Goal: Complete application form: Complete application form

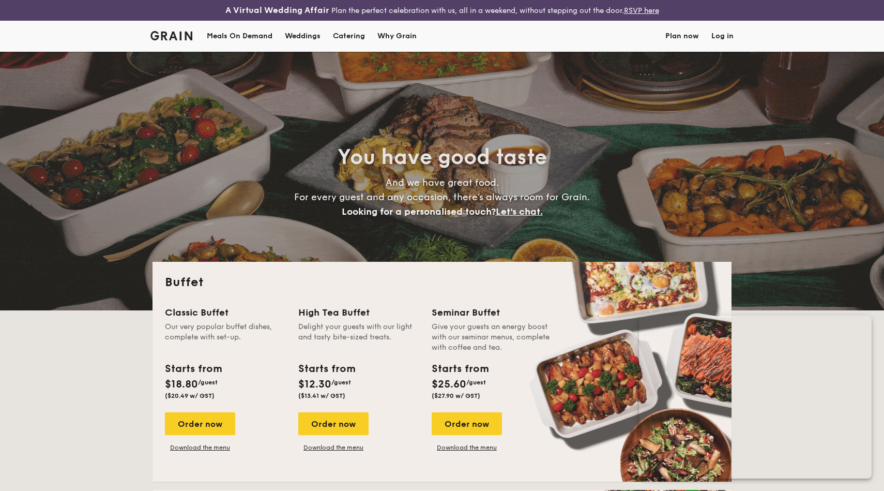
select select
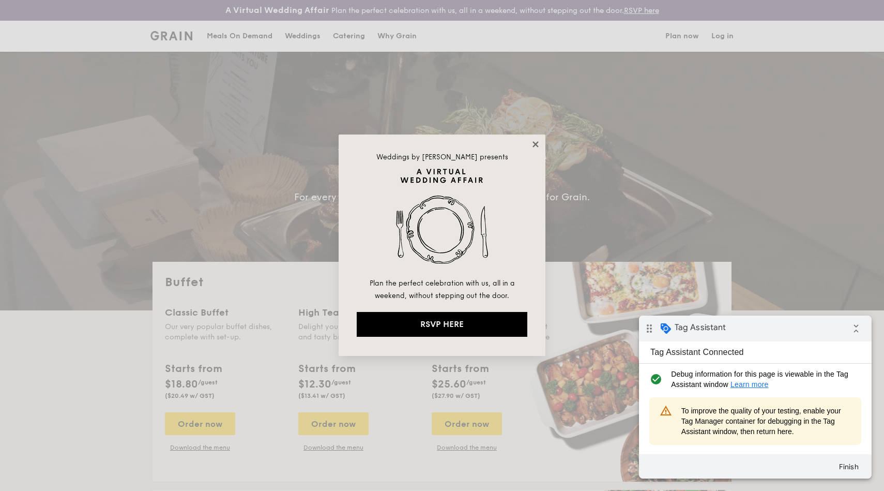
click at [539, 140] on icon at bounding box center [535, 144] width 9 height 9
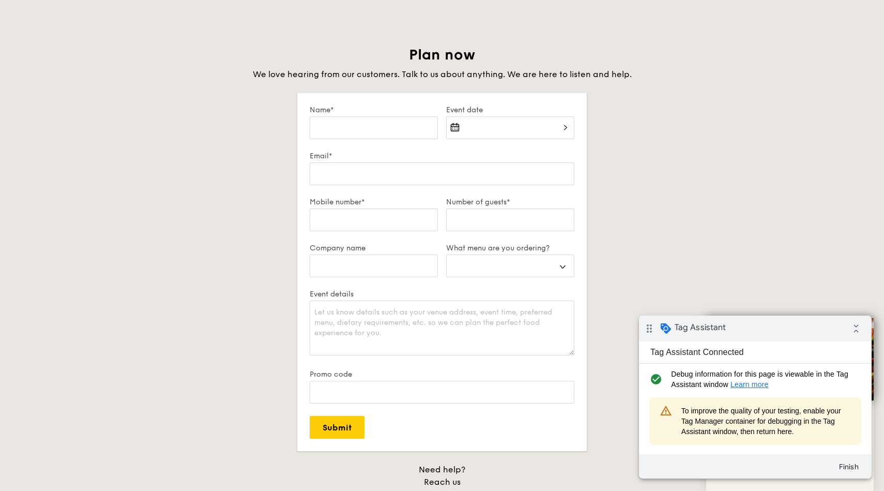
scroll to position [1755, 0]
click at [386, 138] on input "Name*" at bounding box center [374, 128] width 128 height 23
click at [339, 428] on input "Submit" at bounding box center [337, 427] width 55 height 23
click at [378, 130] on input "Name*" at bounding box center [374, 128] width 128 height 23
type input "T"
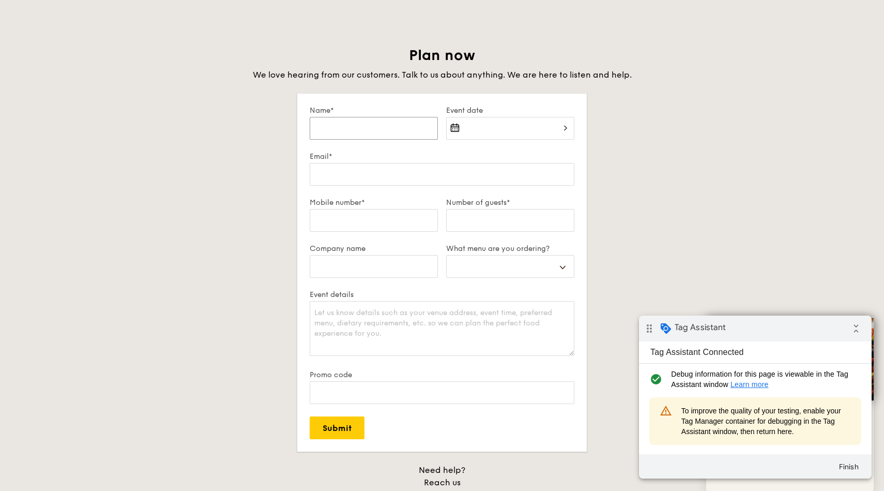
select select
type input "Te"
select select
type input "Tes"
select select
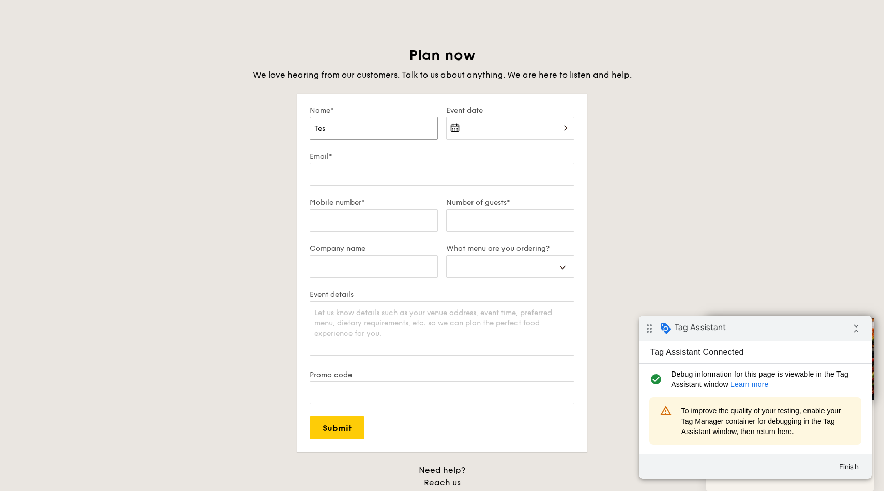
type input "Test"
select select
type input "Test"
select select
type input "Test n"
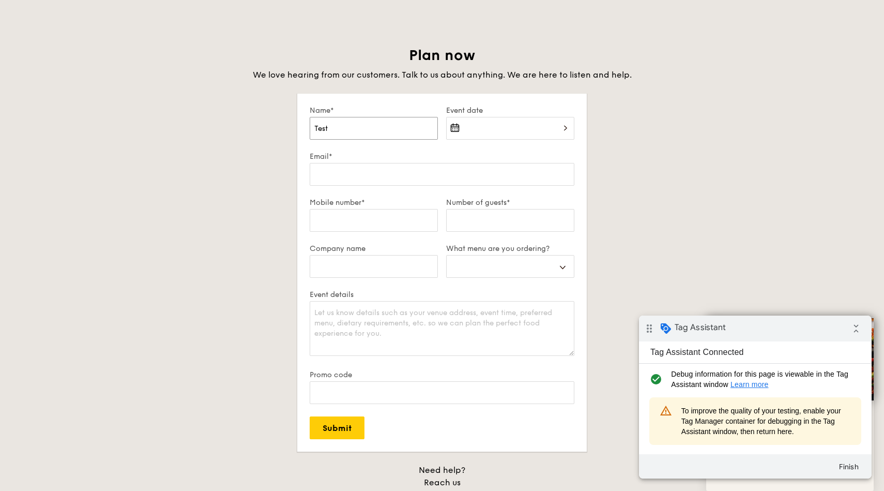
select select
type input "Test na"
select select
type input "Test nam"
select select
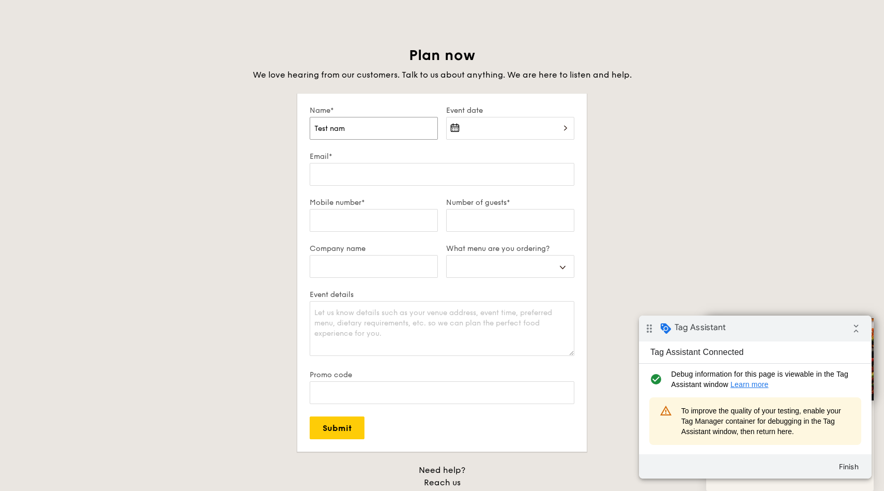
type input "Test name"
select select
type input "Test name"
click at [486, 134] on div at bounding box center [510, 134] width 128 height 35
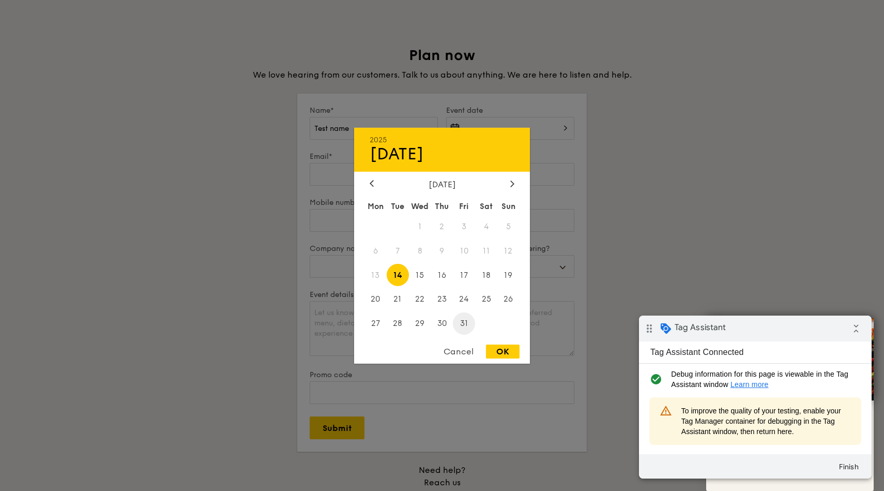
click at [463, 327] on span "31" at bounding box center [464, 323] width 22 height 22
click at [502, 353] on div "OK" at bounding box center [503, 351] width 34 height 14
type input "[DATE]"
select select
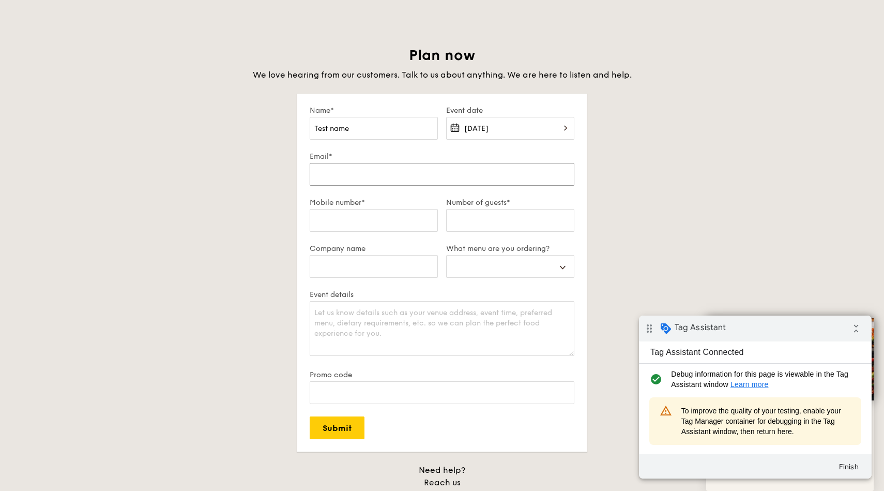
click at [413, 177] on input "Email*" at bounding box center [442, 174] width 265 height 23
type input "t"
select select
type input "te"
select select
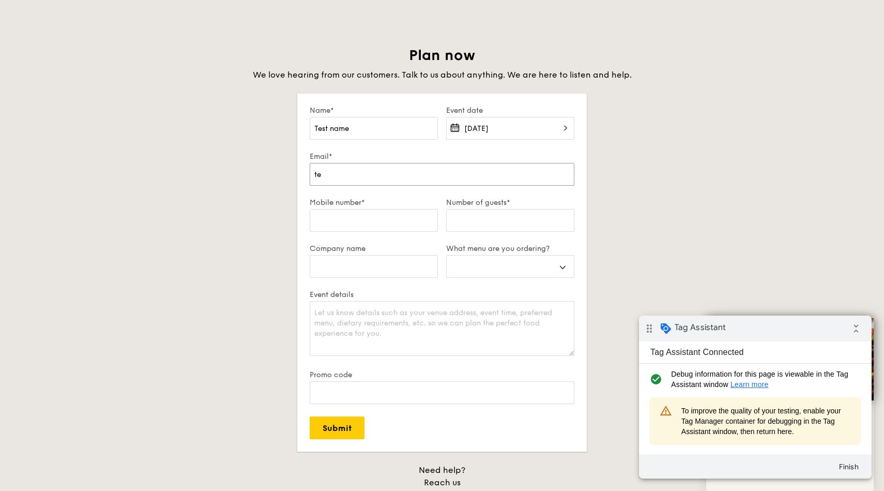
type input "tes"
select select
type input "test"
select select
type input "test@"
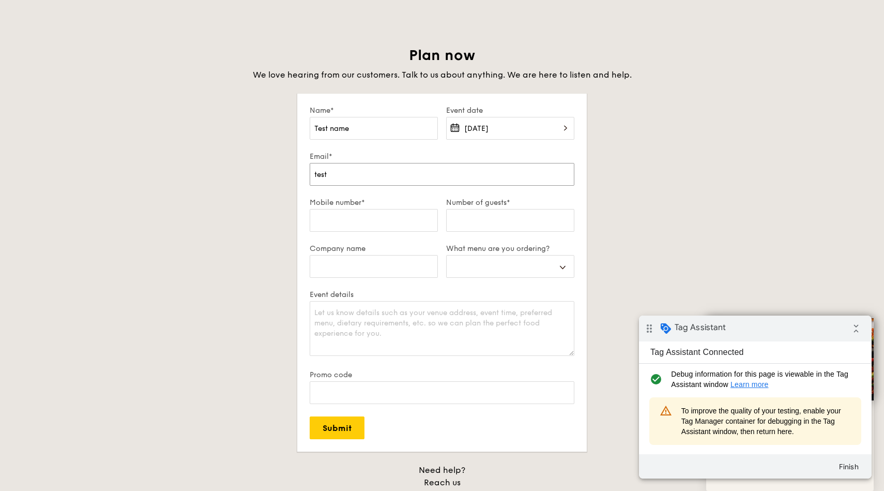
select select
type input "test@e"
select select
type input "test@em"
select select
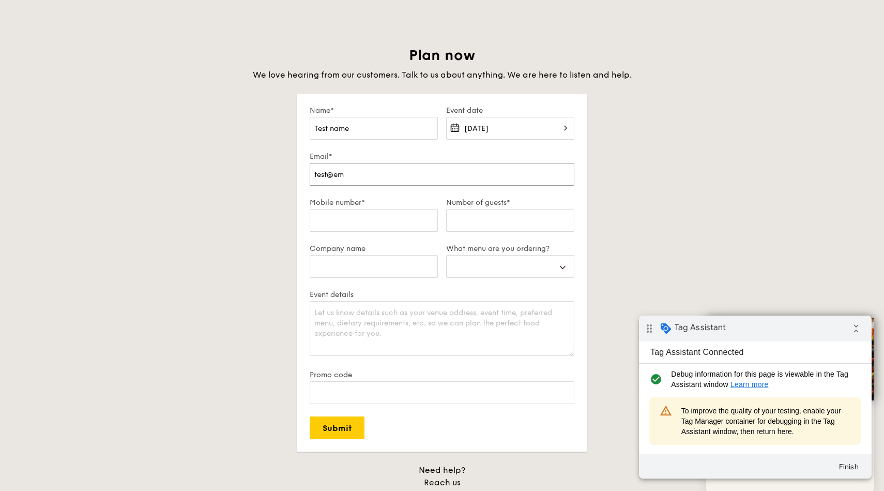
type input "test@ema"
select select
type input "test@emai"
select select
type input "test@email"
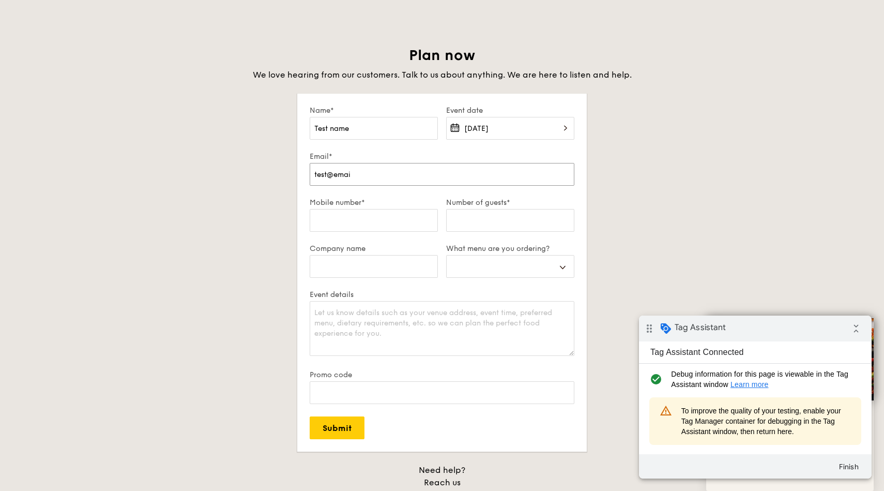
select select
type input "test@email."
select select
type input "test@email.c"
select select
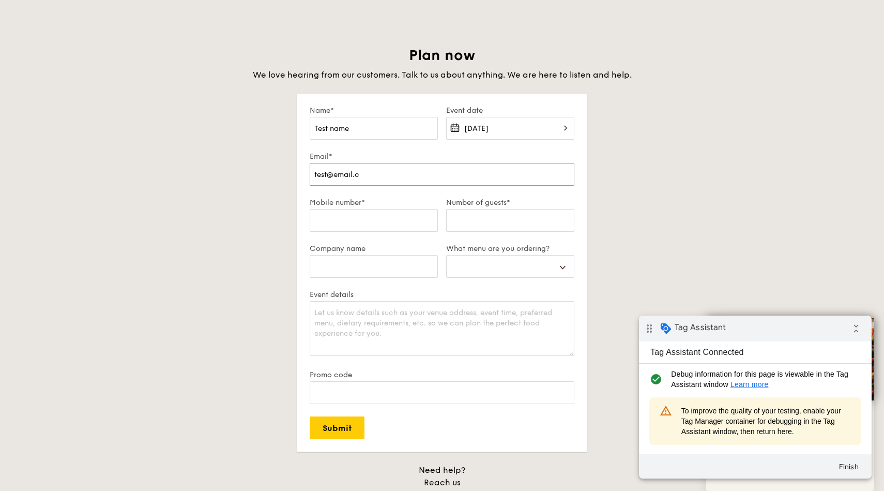
type input "test@email.co"
select select
type input "test@email.com"
select select
type input "test@email.com"
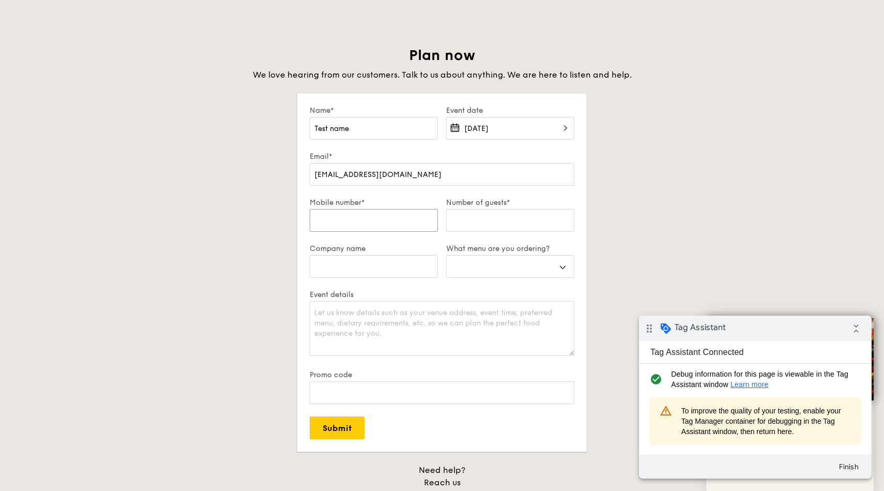
click at [393, 219] on input "Mobile number*" at bounding box center [374, 220] width 128 height 23
type input "9"
select select
type input "90"
select select
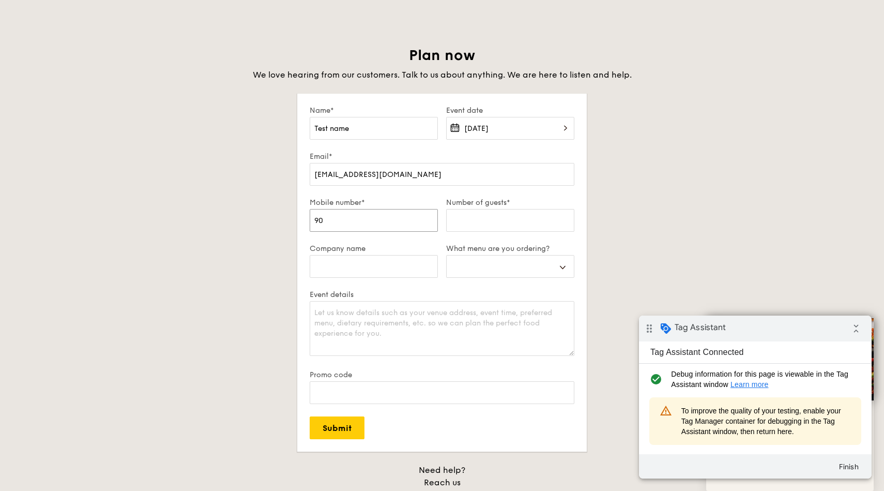
type input "900"
select select
type input "9000"
select select
type input "90000"
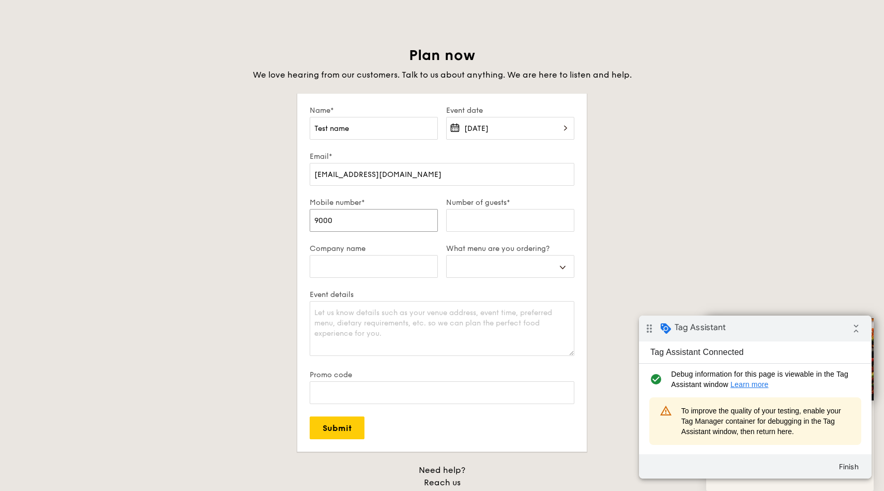
select select
type input "900000"
select select
type input "9000000"
select select
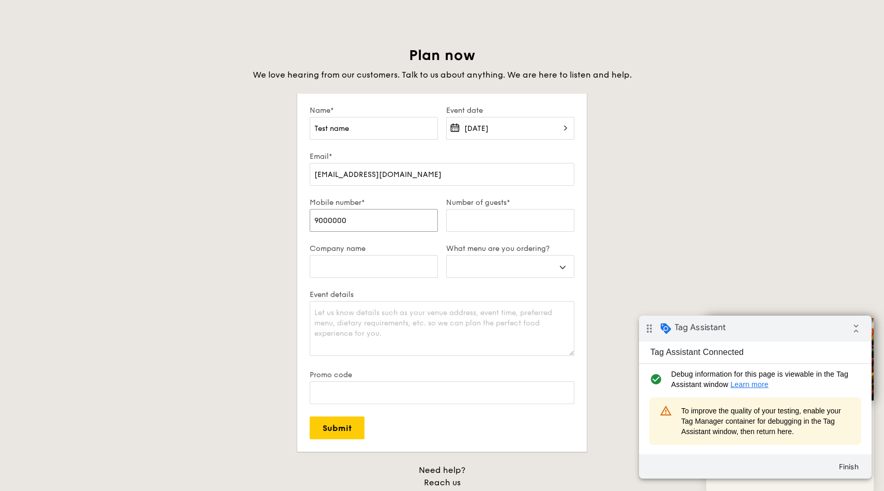
type input "90000000"
select select
type input "90000000"
click at [475, 222] on input "Number of guests*" at bounding box center [510, 220] width 128 height 23
type input "1"
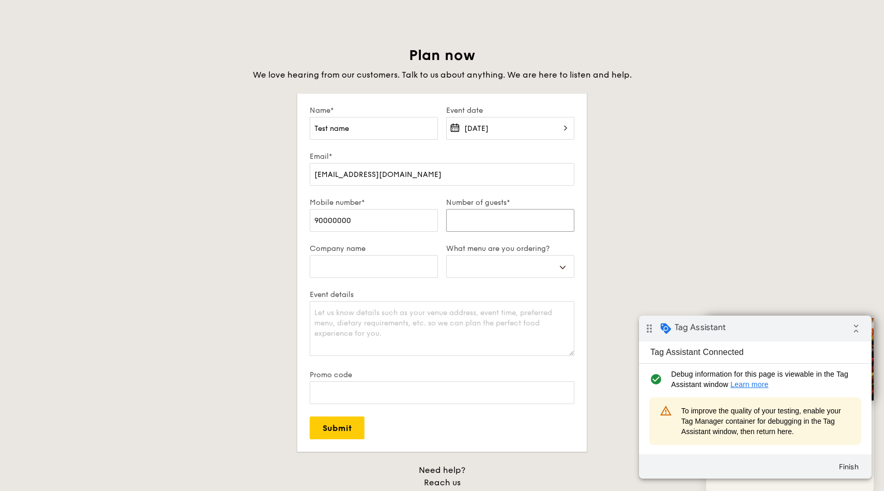
select select
type input "10"
select select
type input "10"
click at [377, 267] on input "Company name" at bounding box center [374, 266] width 128 height 23
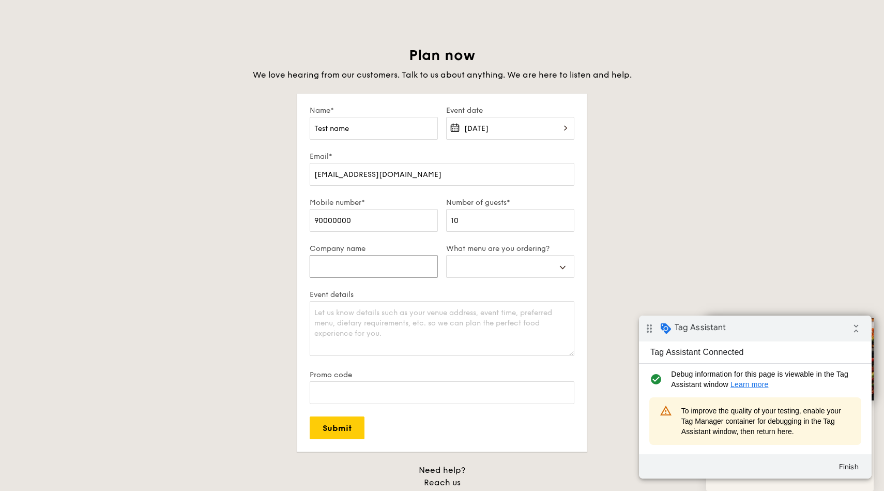
type input "G"
select select
type input "Gr"
select select
type input "Gra"
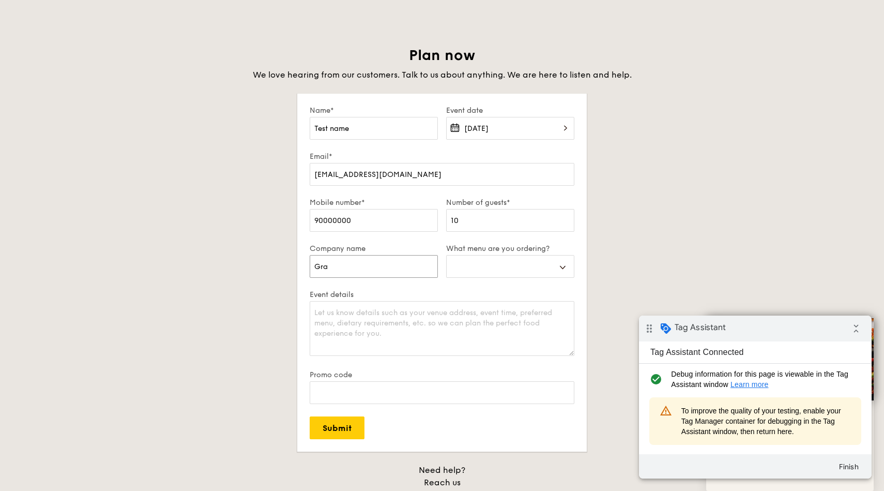
select select
type input "Grai"
select select
type input "Grain"
select select
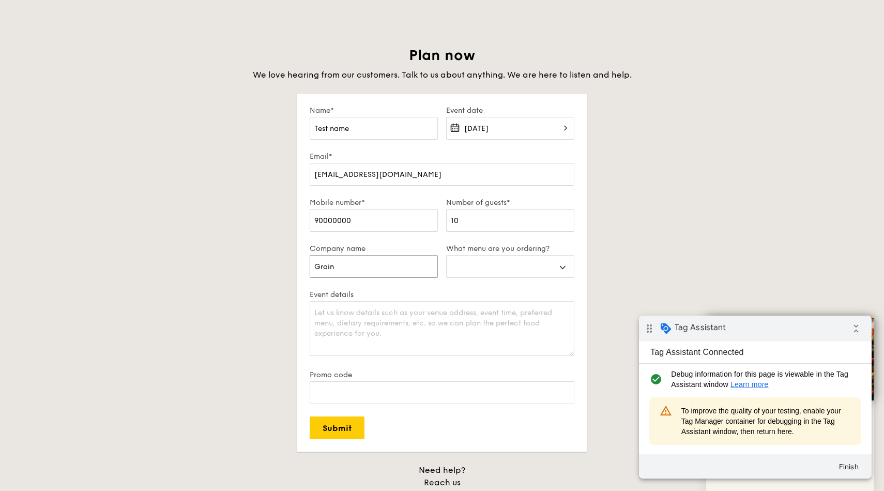
type input "Grain"
click at [477, 275] on select "Buffet Mini Buffet High Tea Canapés Meal Boxes Wedding" at bounding box center [510, 266] width 128 height 23
select select "highTea"
click at [446, 255] on select "Buffet Mini Buffet High Tea Canapés Meal Boxes Wedding" at bounding box center [510, 266] width 128 height 23
click at [385, 333] on textarea "Event details" at bounding box center [442, 328] width 265 height 55
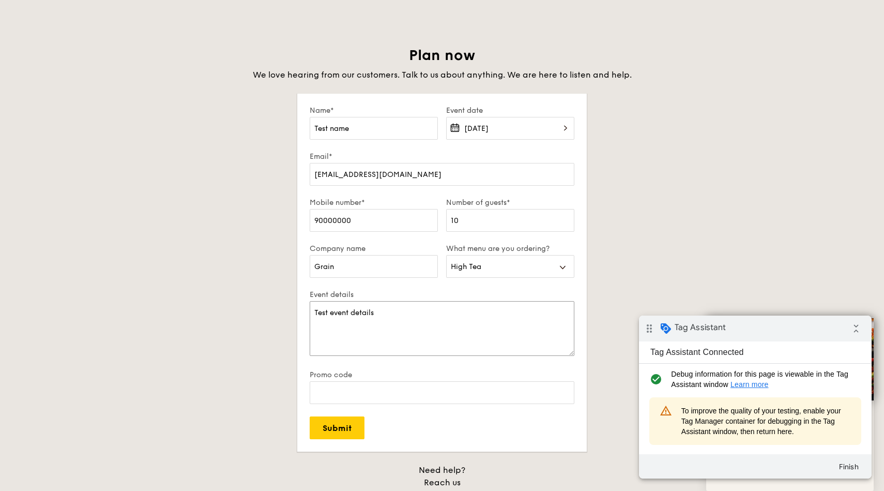
type textarea "Test event details"
click at [400, 386] on input "Promo code" at bounding box center [442, 392] width 265 height 23
type input "Test promo code"
click at [352, 437] on input "Submit" at bounding box center [337, 427] width 55 height 23
select select
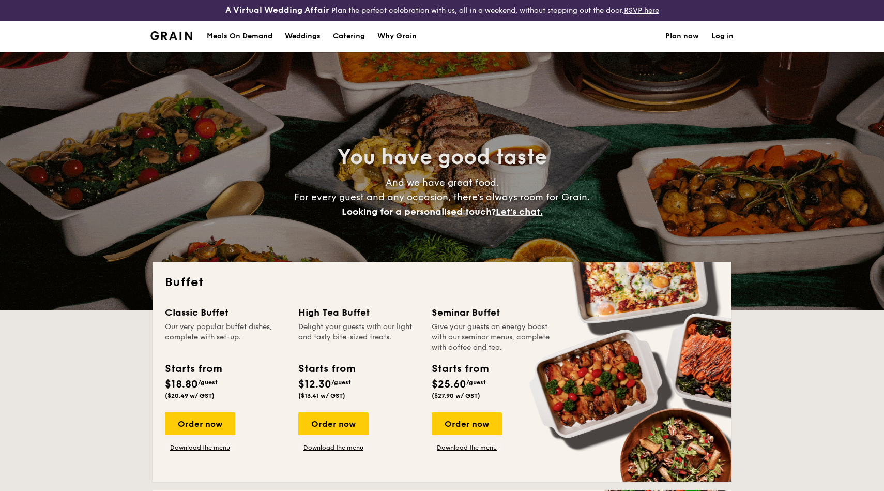
select select
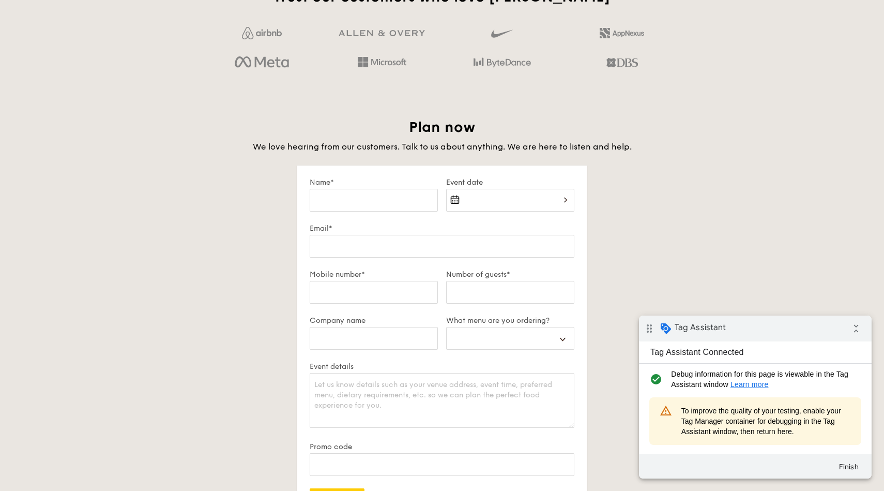
scroll to position [2125, 0]
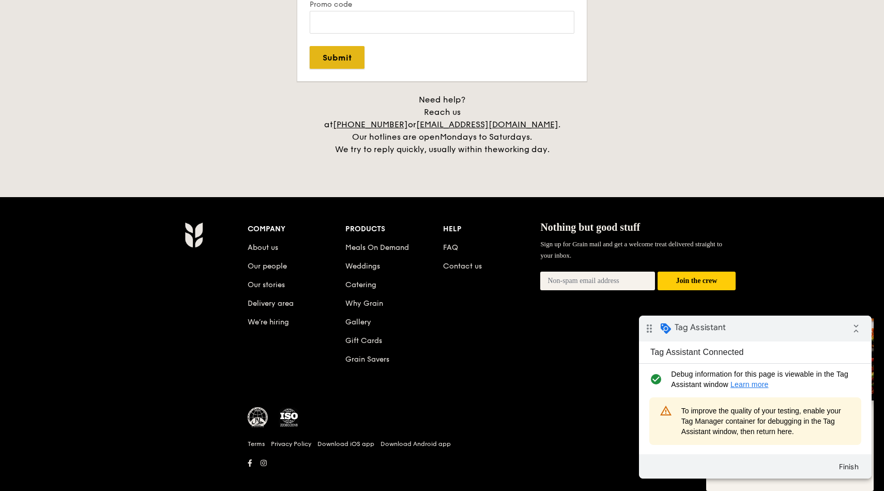
click at [339, 65] on input "Submit" at bounding box center [337, 57] width 55 height 23
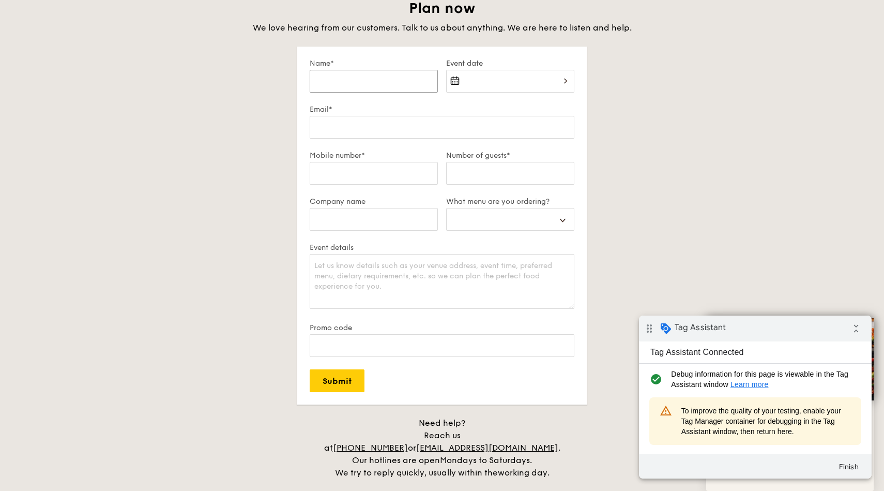
scroll to position [1790, 0]
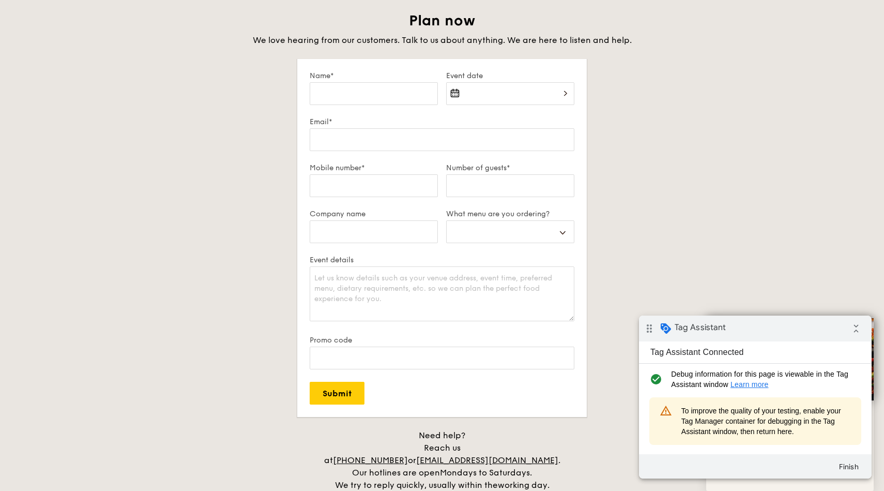
click at [648, 227] on div "Plan now We love hearing from our customers. Talk to us about anything. We are …" at bounding box center [442, 251] width 579 height 480
click at [575, 381] on form "Name* Event date Email* Mobile number* Number of guests* Company name What menu…" at bounding box center [442, 238] width 290 height 358
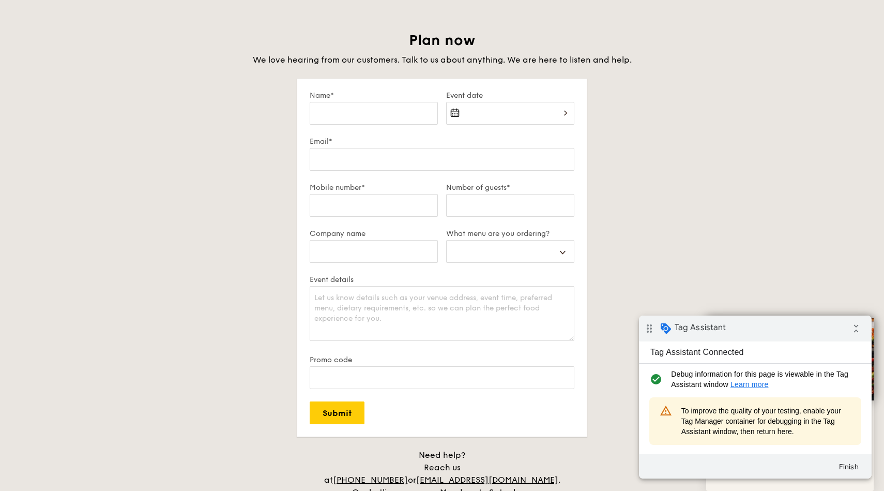
scroll to position [1765, 0]
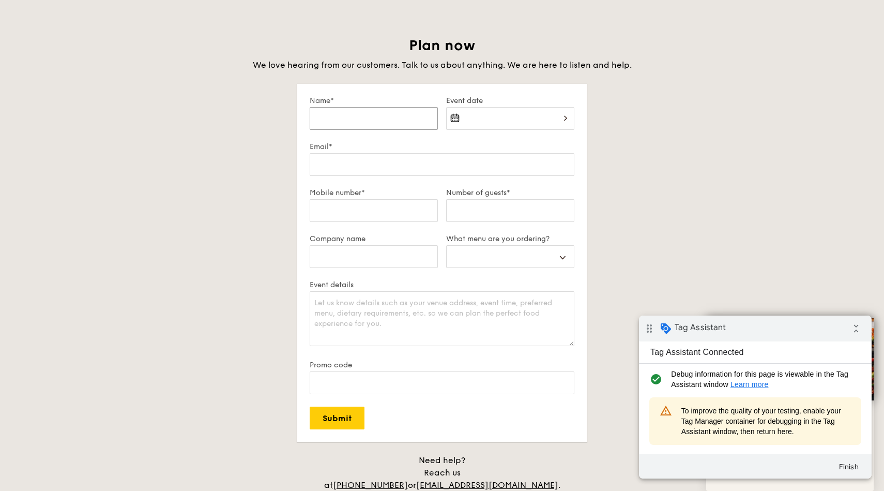
click at [351, 111] on input "Name*" at bounding box center [374, 118] width 128 height 23
type input "Test name"
select select
click at [487, 117] on div at bounding box center [510, 124] width 128 height 35
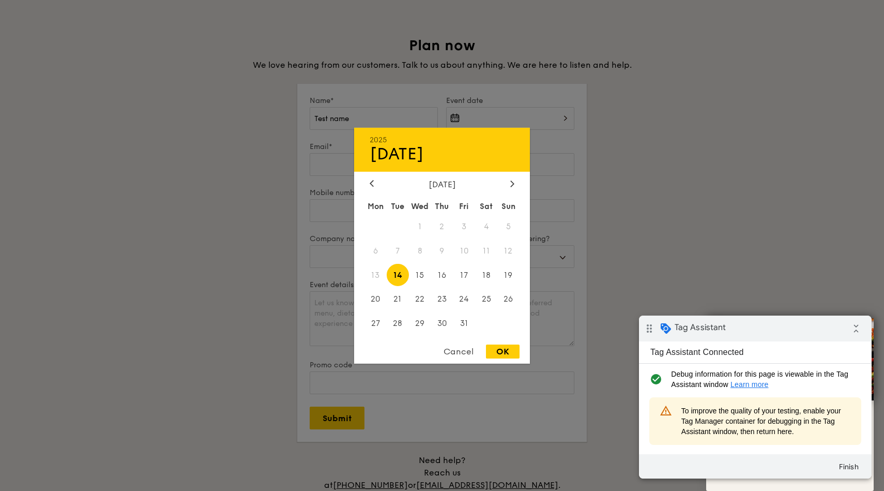
click at [399, 273] on span "14" at bounding box center [398, 275] width 22 height 22
click at [460, 324] on span "31" at bounding box center [464, 323] width 22 height 22
click at [502, 354] on div "OK" at bounding box center [503, 351] width 34 height 14
type input "[DATE]"
select select
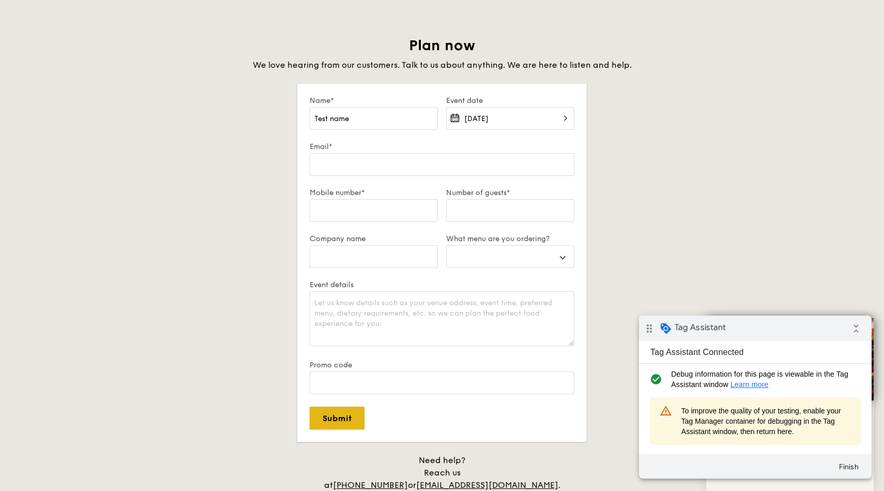
click at [355, 419] on input "Submit" at bounding box center [337, 418] width 55 height 23
click at [418, 160] on input "Email*" at bounding box center [442, 164] width 265 height 23
type input "[EMAIL_ADDRESS][DOMAIN_NAME]"
select select
click at [392, 207] on input "Mobile number*" at bounding box center [374, 210] width 128 height 23
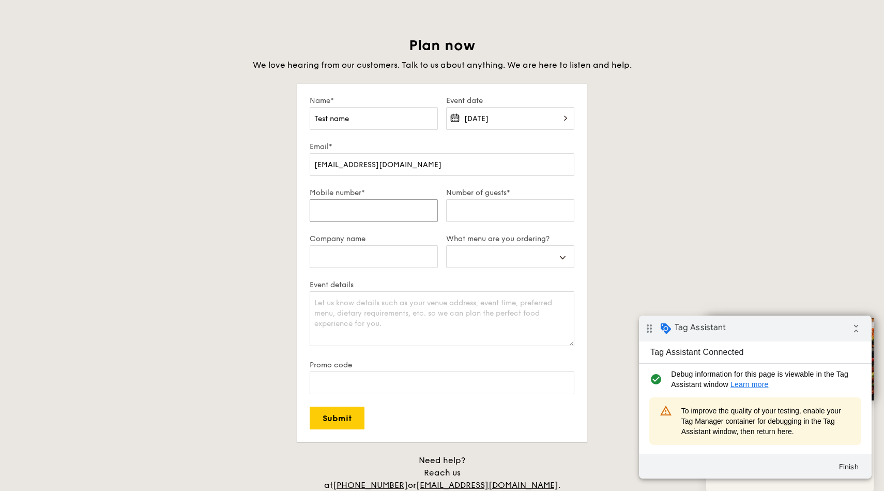
type input "90000000"
select select
click at [493, 213] on input "Number of guests*" at bounding box center [510, 210] width 128 height 23
type input "10"
click at [349, 419] on input "Submit" at bounding box center [337, 418] width 55 height 23
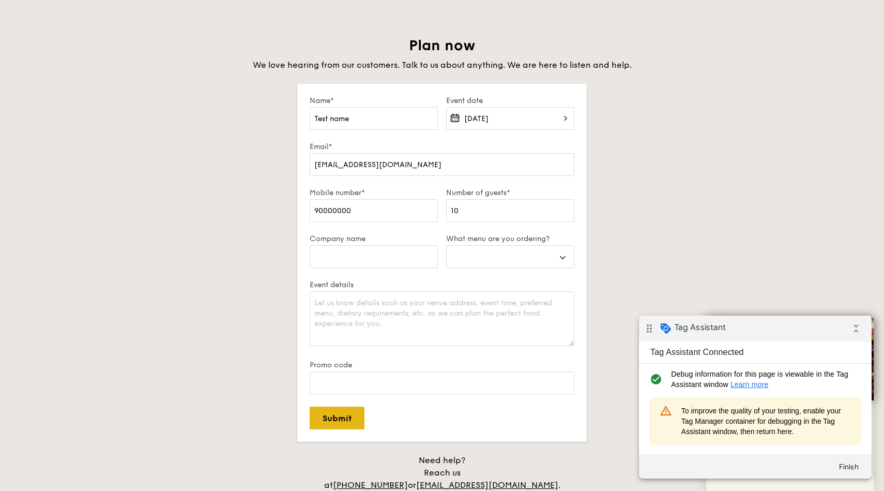
select select
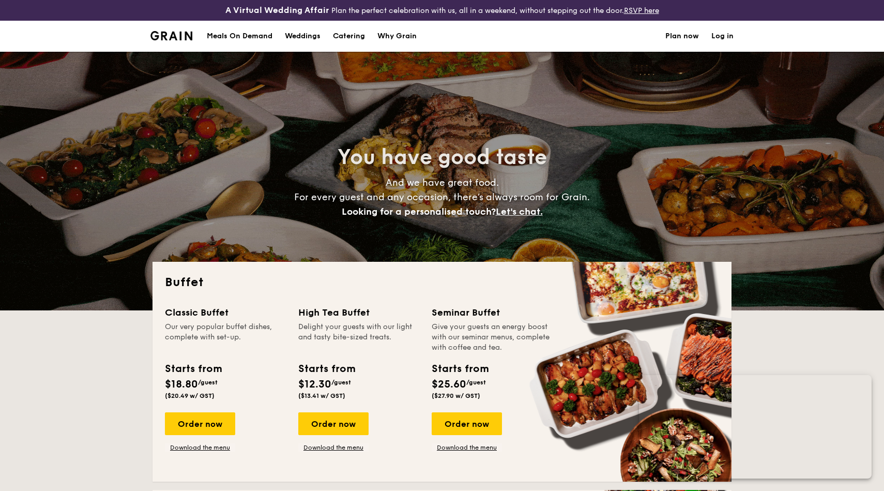
select select
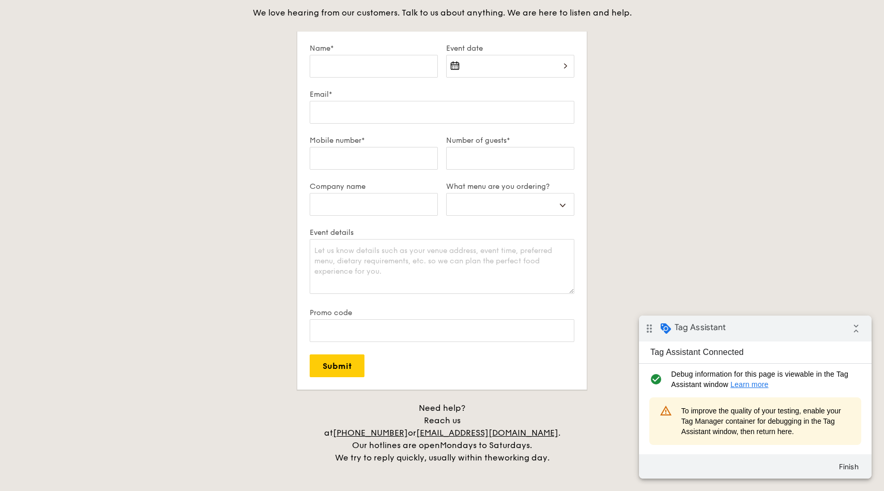
scroll to position [1817, 0]
click at [403, 66] on input "Name*" at bounding box center [374, 66] width 128 height 23
type input "Test name"
select select
click at [492, 69] on div at bounding box center [510, 72] width 128 height 35
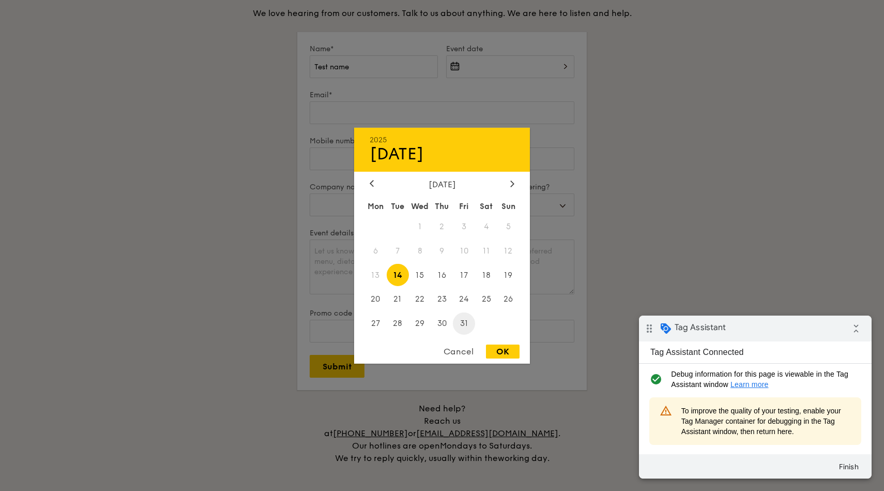
click at [463, 325] on span "31" at bounding box center [464, 323] width 22 height 22
click at [511, 354] on div "OK" at bounding box center [503, 351] width 34 height 14
type input "[DATE]"
select select
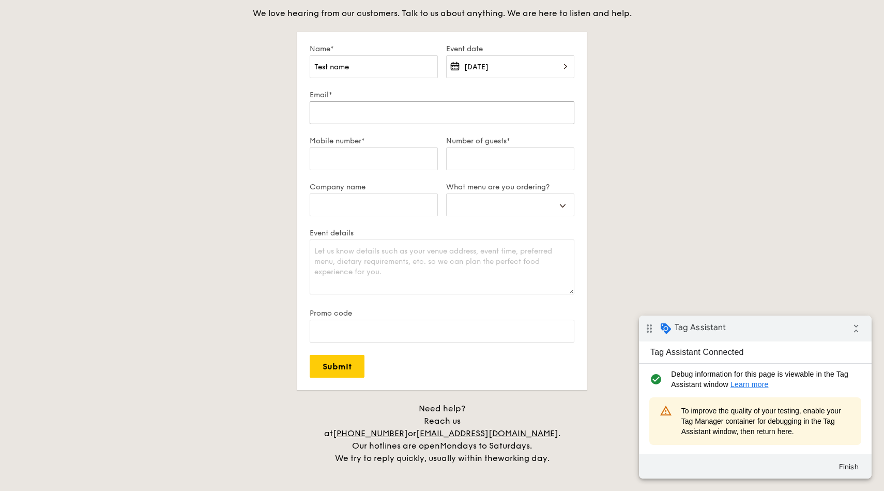
click at [393, 107] on input "Email*" at bounding box center [442, 112] width 265 height 23
type input "[EMAIL_ADDRESS][DOMAIN_NAME]"
select select
click at [406, 165] on input "Mobile number*" at bounding box center [374, 158] width 128 height 23
type input "90000000"
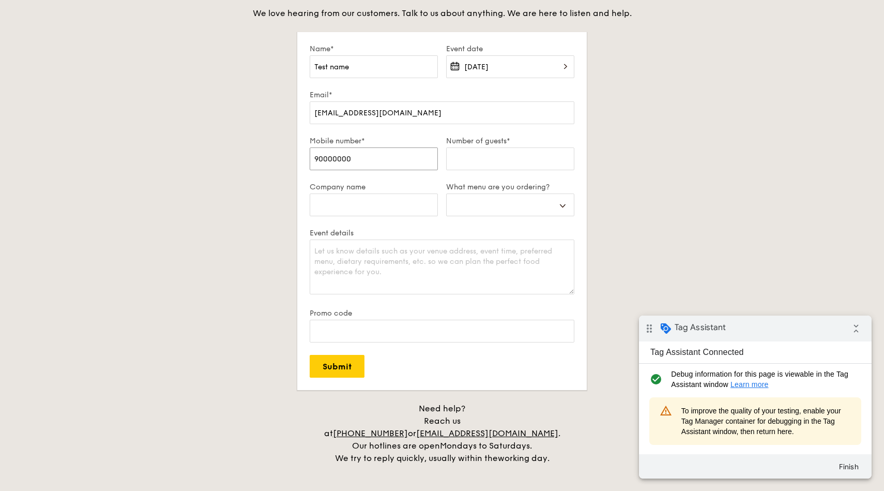
select select
click at [478, 168] on input "Number of guests*" at bounding box center [510, 158] width 128 height 23
type input "10"
click at [357, 366] on input "Submit" at bounding box center [337, 366] width 55 height 23
select select
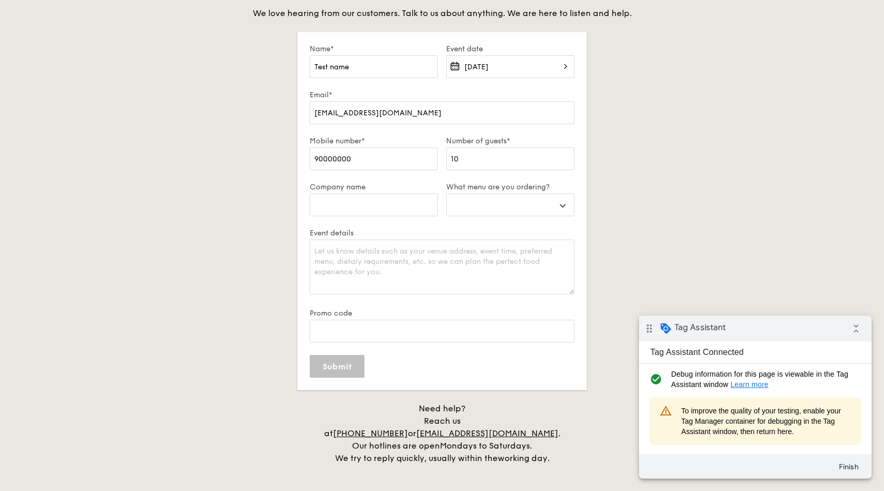
select select
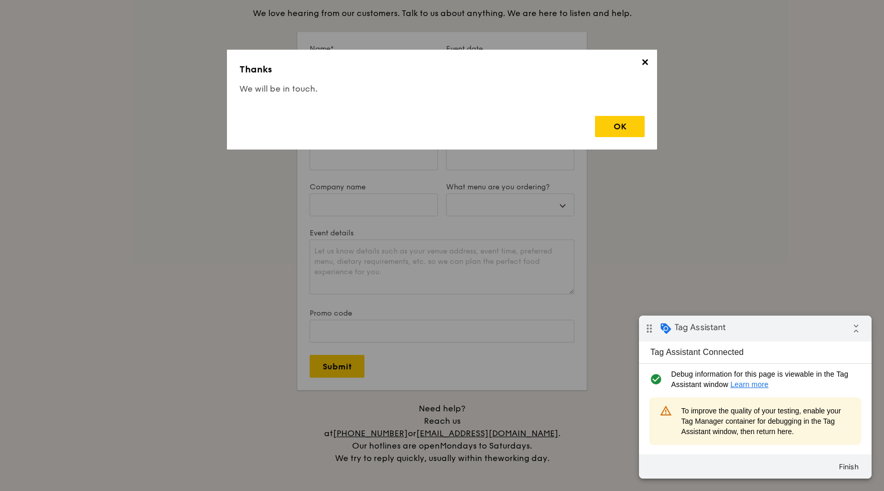
click at [355, 97] on div "✕ Thanks We will be in touch. OK" at bounding box center [442, 100] width 430 height 100
click at [288, 65] on h3 "Thanks" at bounding box center [442, 69] width 406 height 14
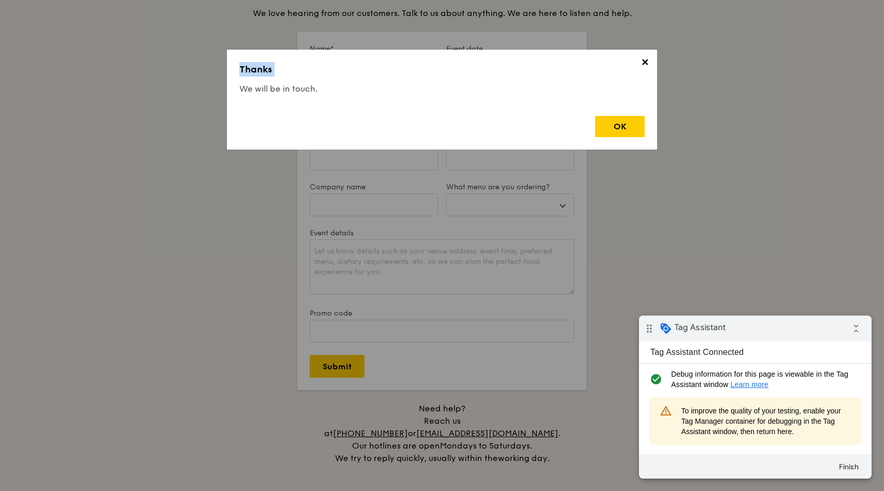
click at [305, 86] on h4 "We will be in touch." at bounding box center [442, 89] width 406 height 12
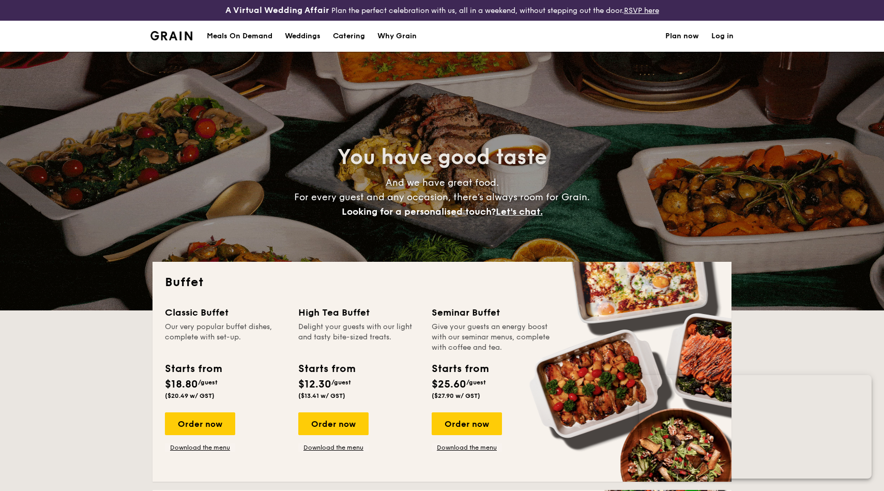
select select
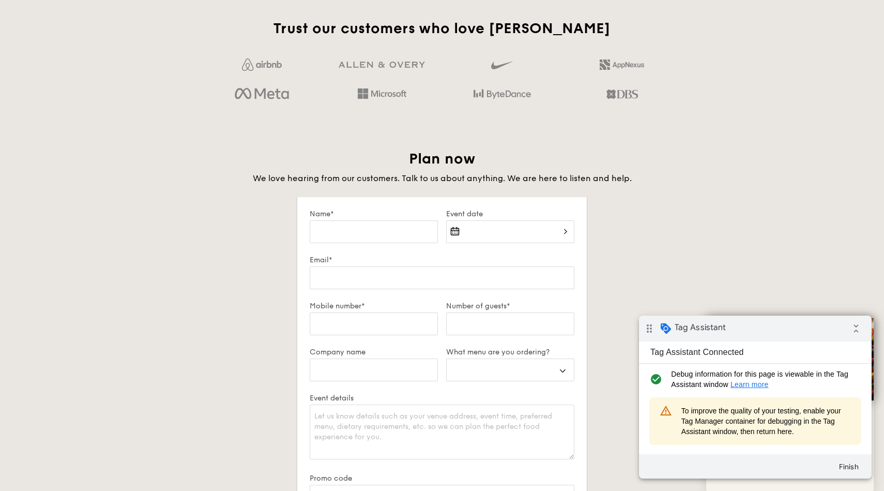
scroll to position [1651, 0]
click at [412, 226] on input "Name*" at bounding box center [374, 232] width 128 height 23
type input "Test name"
select select
click at [473, 230] on div at bounding box center [510, 238] width 128 height 35
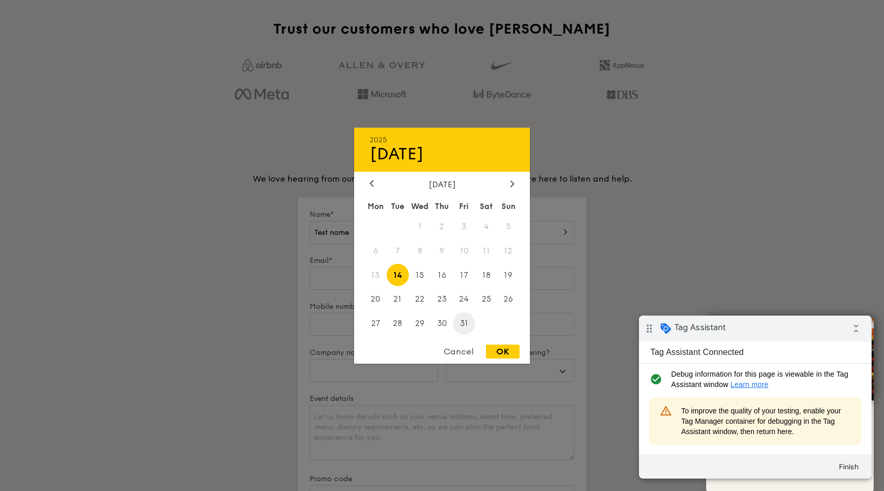
click at [460, 319] on span "31" at bounding box center [464, 323] width 22 height 22
click at [507, 350] on div "OK" at bounding box center [503, 351] width 34 height 14
type input "[DATE]"
select select
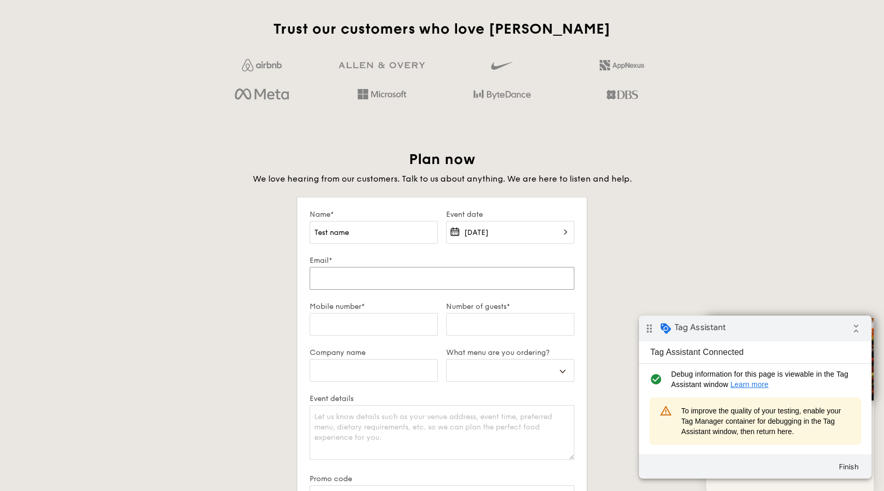
click at [439, 284] on input "Email*" at bounding box center [442, 278] width 265 height 23
type input "[EMAIL_ADDRESS][DOMAIN_NAME]"
select select
click at [390, 323] on input "Mobile number*" at bounding box center [374, 324] width 128 height 23
type input "90000000"
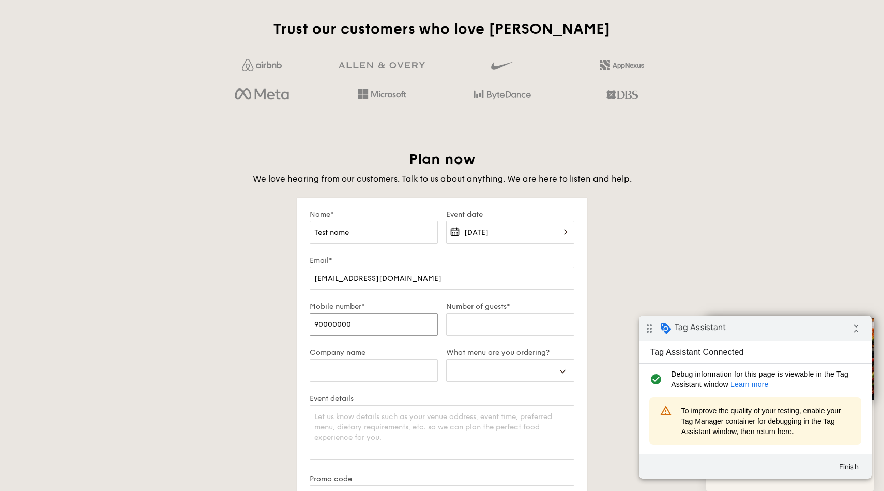
select select
click at [470, 322] on input "Number of guests*" at bounding box center [510, 324] width 128 height 23
type input "10"
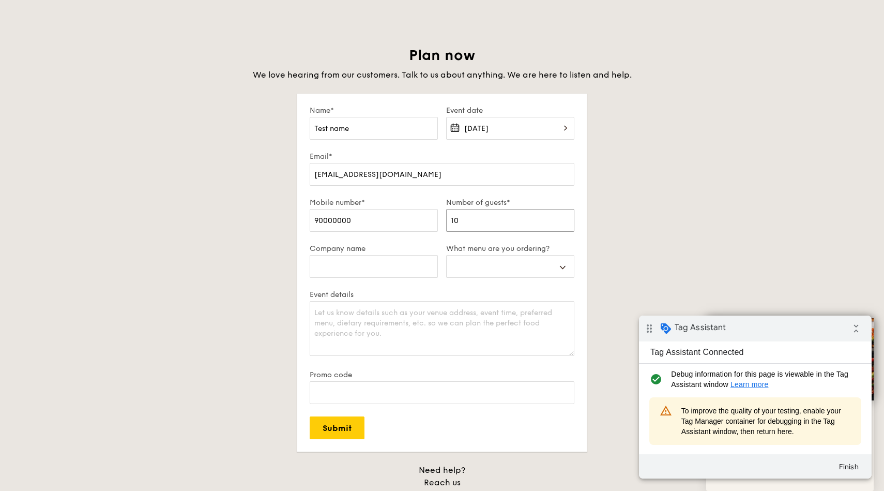
scroll to position [1810, 0]
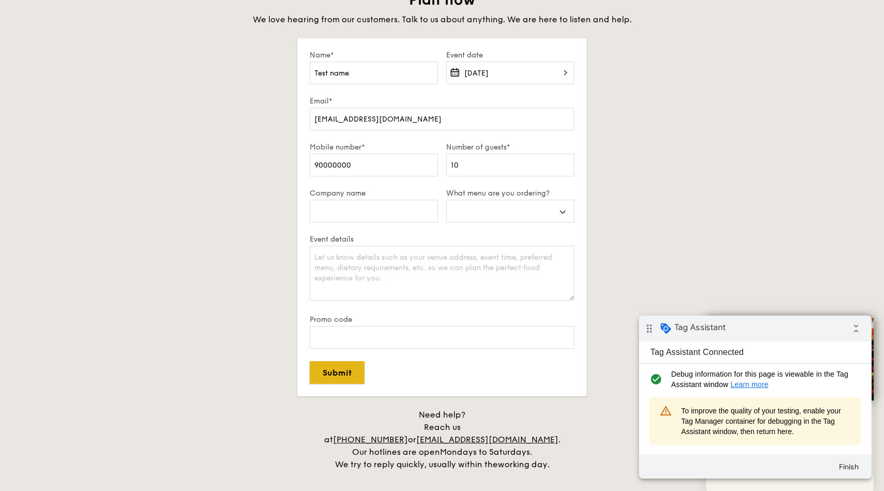
click at [347, 375] on input "Submit" at bounding box center [337, 372] width 55 height 23
select select
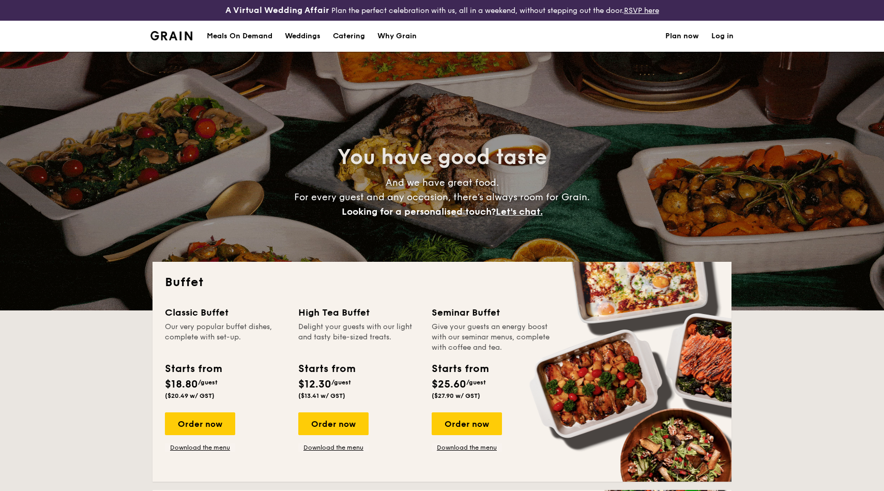
select select
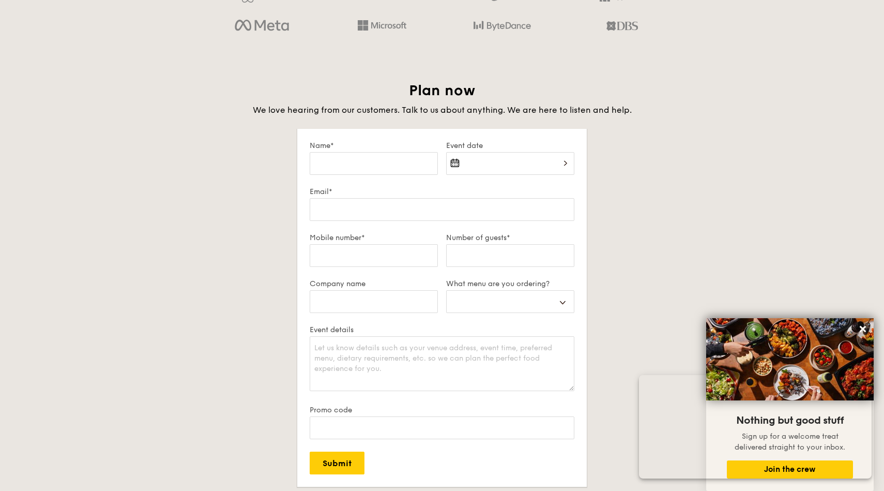
scroll to position [1723, 0]
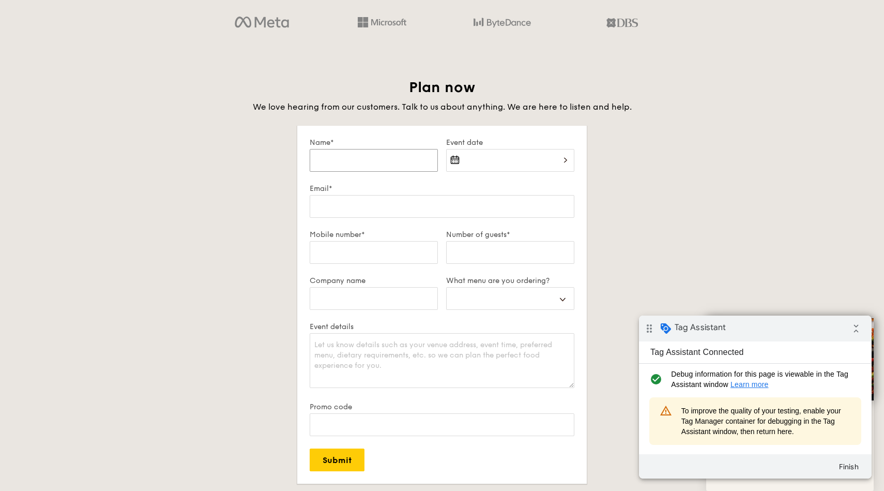
click at [398, 160] on input "Name*" at bounding box center [374, 160] width 128 height 23
type input "Test name"
select select
click at [501, 162] on div at bounding box center [510, 166] width 128 height 35
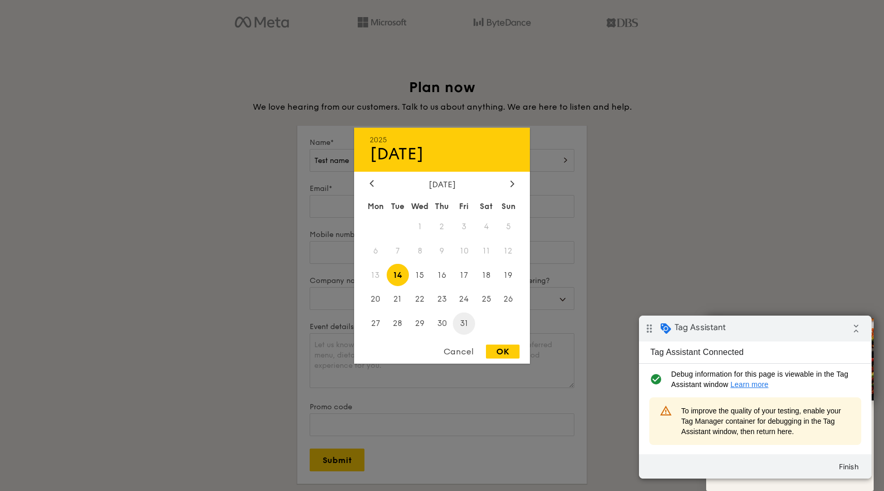
click at [475, 319] on span "31" at bounding box center [464, 323] width 22 height 22
click at [510, 350] on div "OK" at bounding box center [503, 351] width 34 height 14
type input "[DATE]"
select select
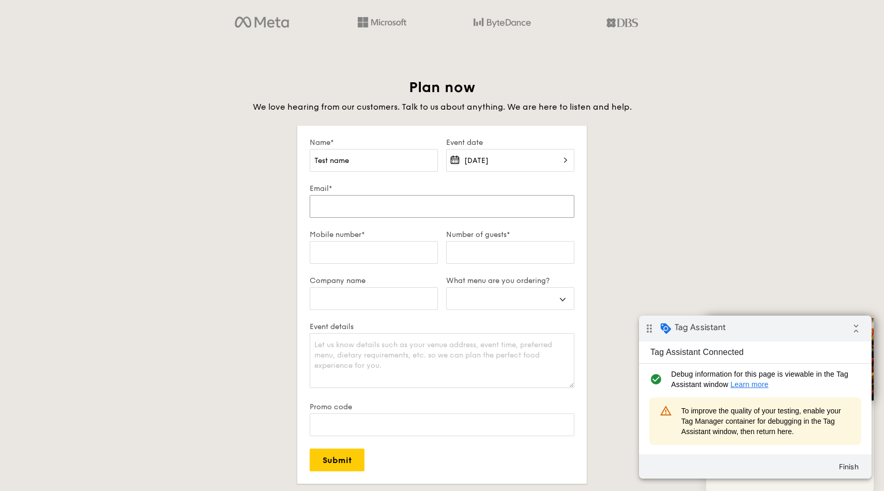
click at [407, 202] on input "Email*" at bounding box center [442, 206] width 265 height 23
type input "[EMAIL_ADDRESS][DOMAIN_NAME]"
select select
click at [388, 262] on input "Mobile number*" at bounding box center [374, 252] width 128 height 23
type input "90000000"
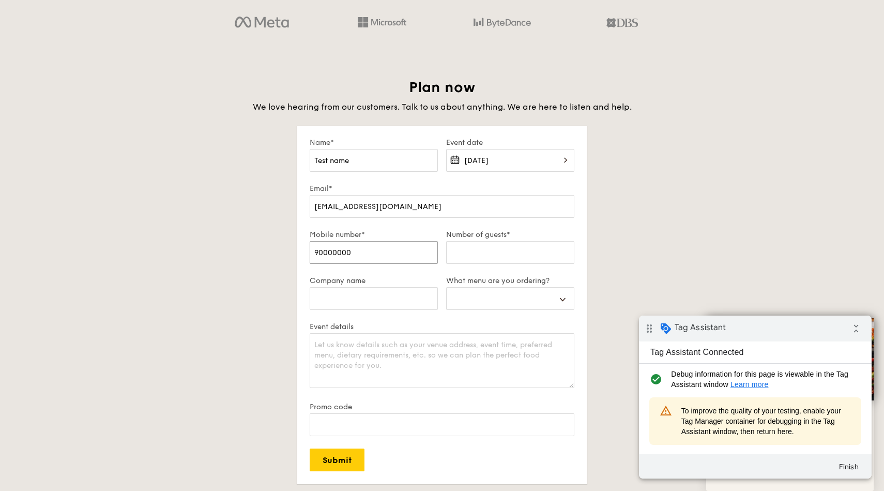
select select
click at [500, 262] on input "Number of guests*" at bounding box center [510, 252] width 128 height 23
type input "10"
click at [347, 457] on input "Submit" at bounding box center [337, 459] width 55 height 23
select select
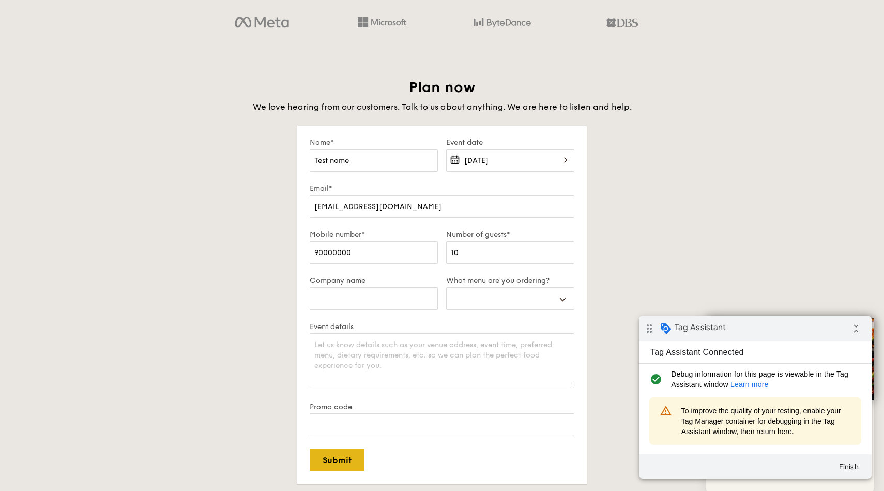
select select
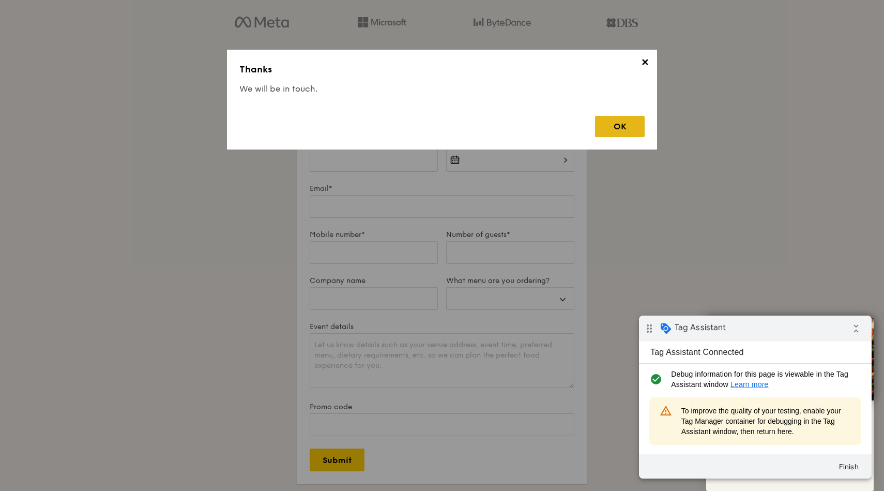
click at [623, 127] on div "OK" at bounding box center [620, 126] width 50 height 21
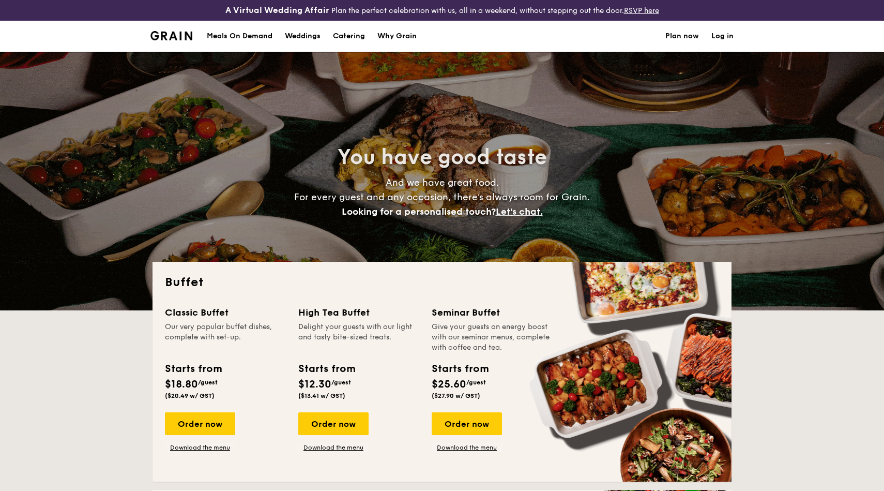
select select
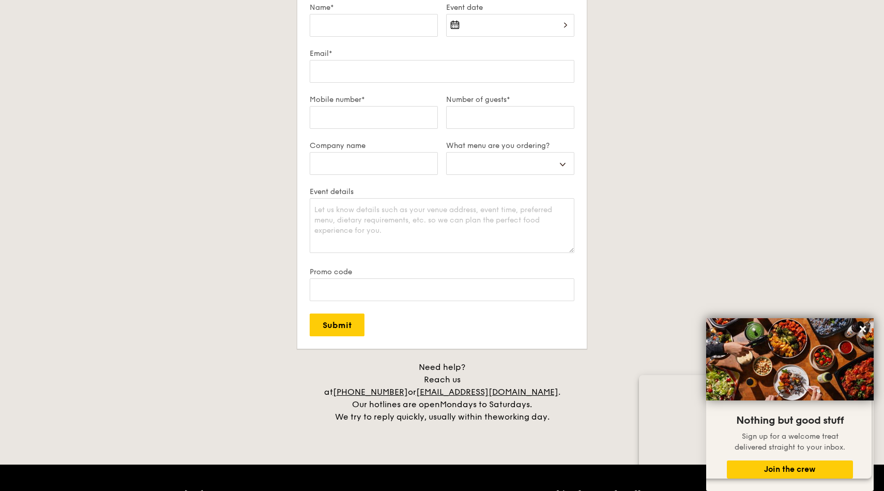
scroll to position [1680, 0]
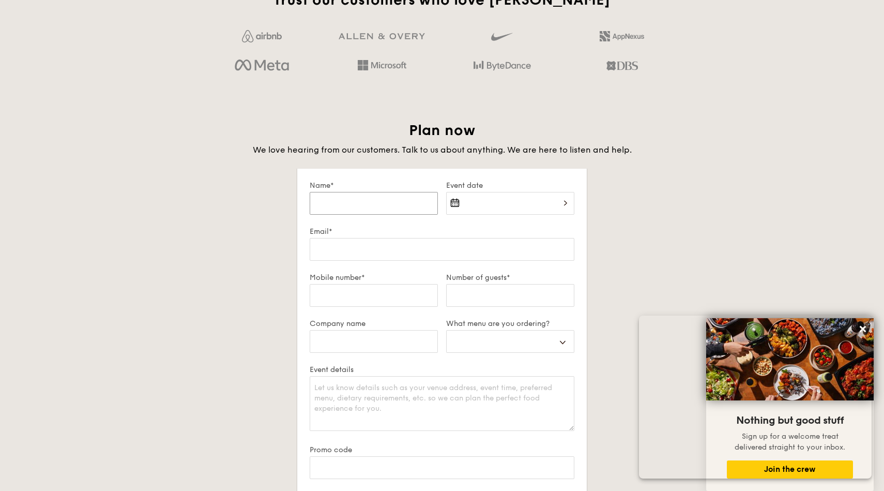
click at [395, 197] on input "Name*" at bounding box center [374, 203] width 128 height 23
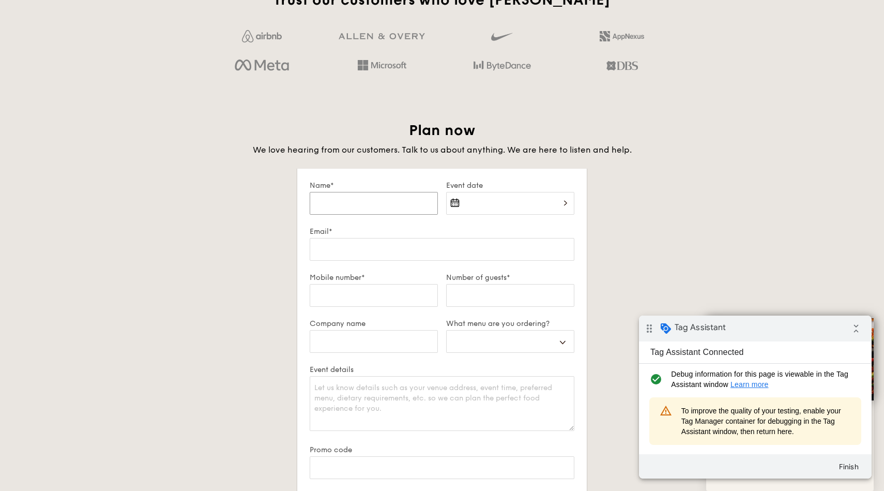
type input "Test name"
select select
click at [478, 207] on div at bounding box center [510, 209] width 128 height 35
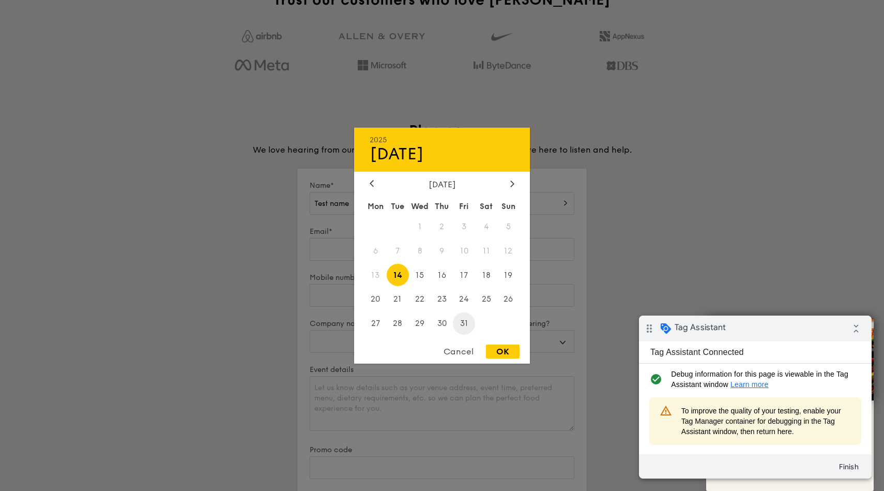
click at [462, 321] on span "31" at bounding box center [464, 323] width 22 height 22
click at [500, 354] on div "OK" at bounding box center [503, 351] width 34 height 14
type input "[DATE]"
select select
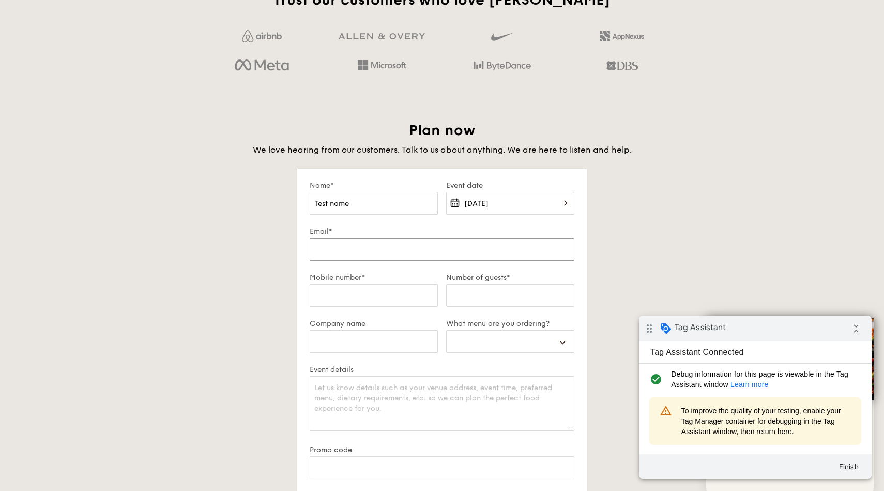
click at [417, 254] on input "Email*" at bounding box center [442, 249] width 265 height 23
type input "[EMAIL_ADDRESS][DOMAIN_NAME]"
select select
click at [402, 298] on input "Mobile number*" at bounding box center [374, 295] width 128 height 23
type input "90000000"
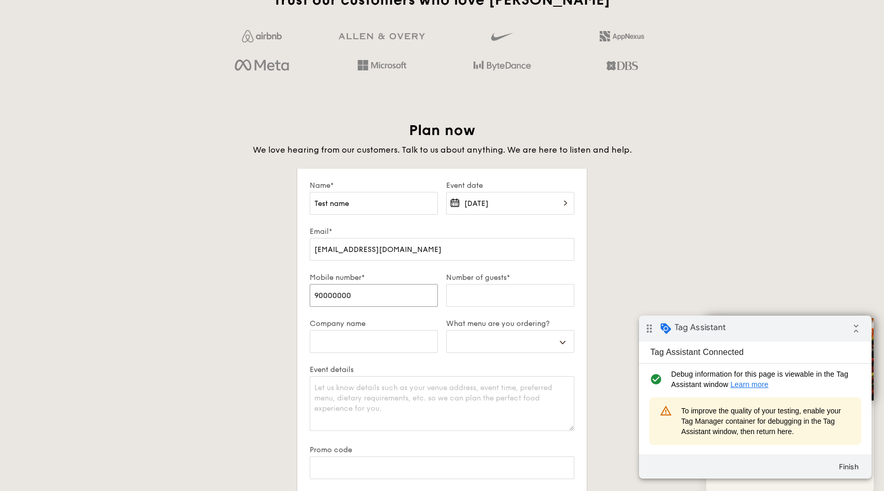
select select
click at [477, 304] on input "Number of guests*" at bounding box center [510, 295] width 128 height 23
type input "10"
select select
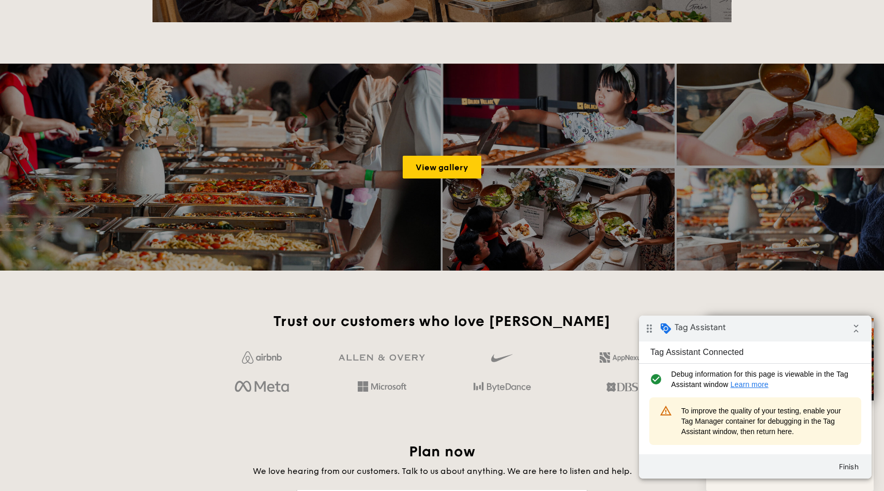
scroll to position [1357, 0]
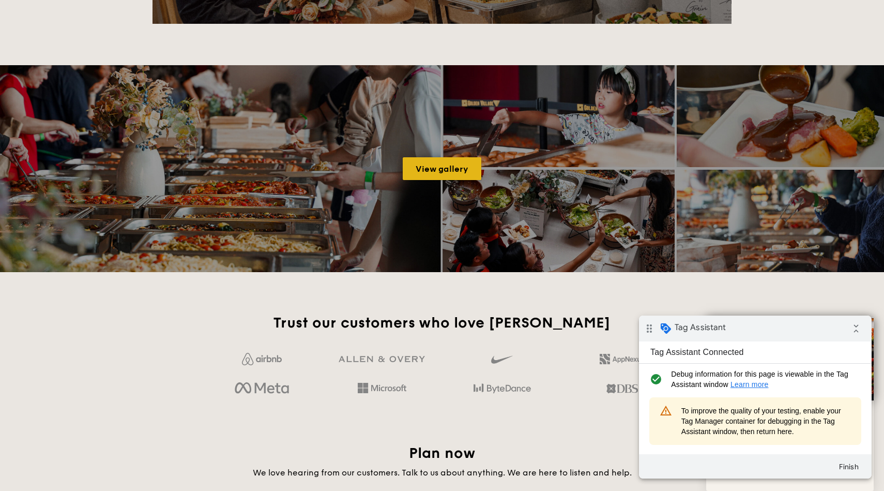
click at [444, 169] on link "View gallery" at bounding box center [442, 168] width 79 height 23
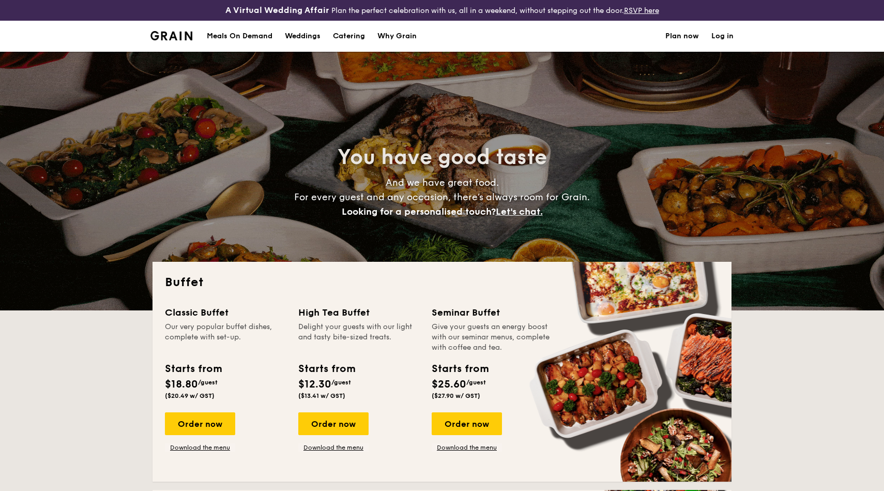
select select
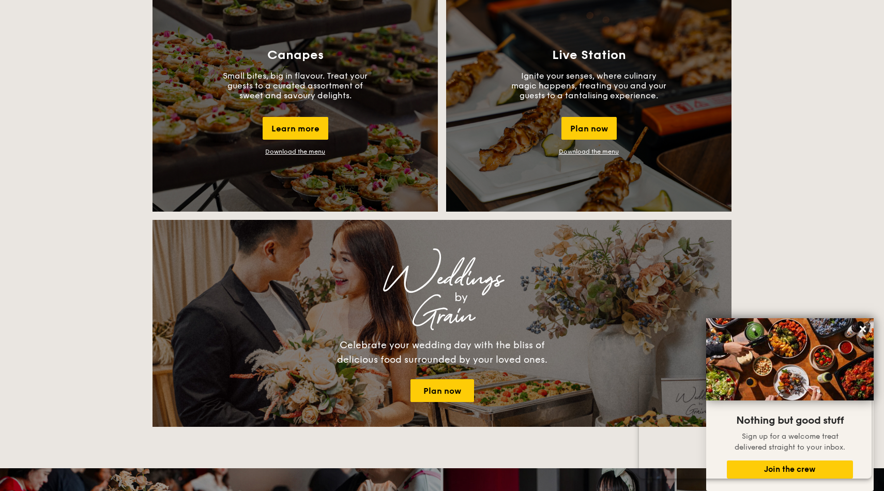
scroll to position [954, 0]
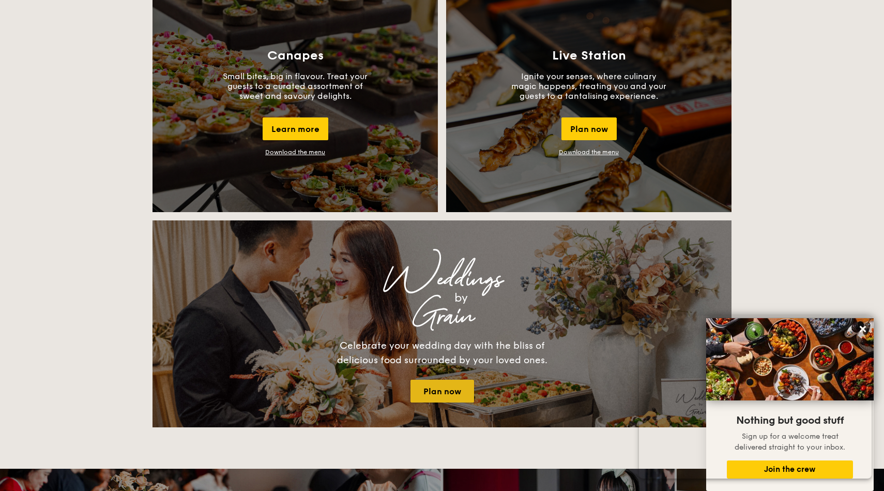
click at [453, 397] on link "Plan now" at bounding box center [443, 391] width 64 height 23
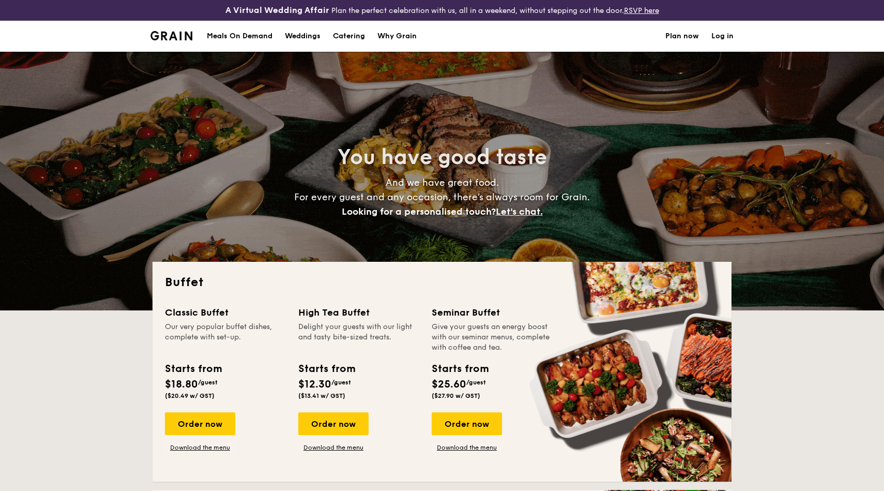
select select
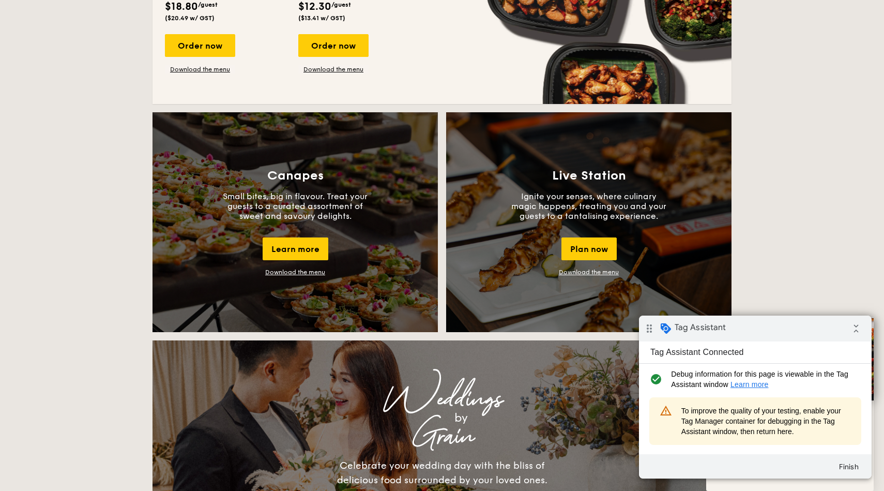
scroll to position [816, 0]
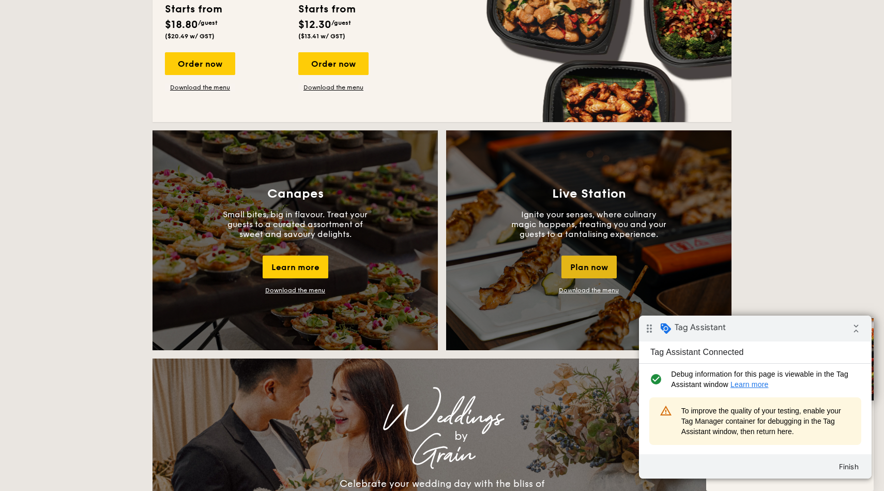
click at [597, 267] on div "Plan now" at bounding box center [589, 267] width 55 height 23
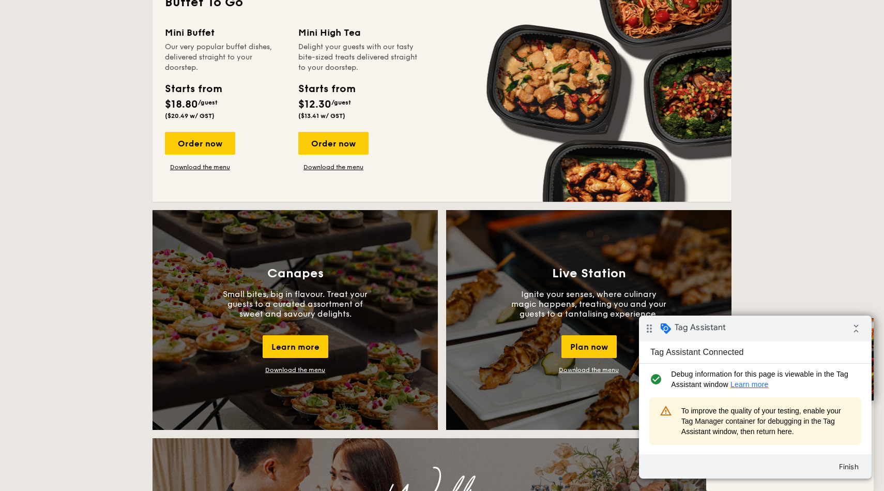
scroll to position [733, 0]
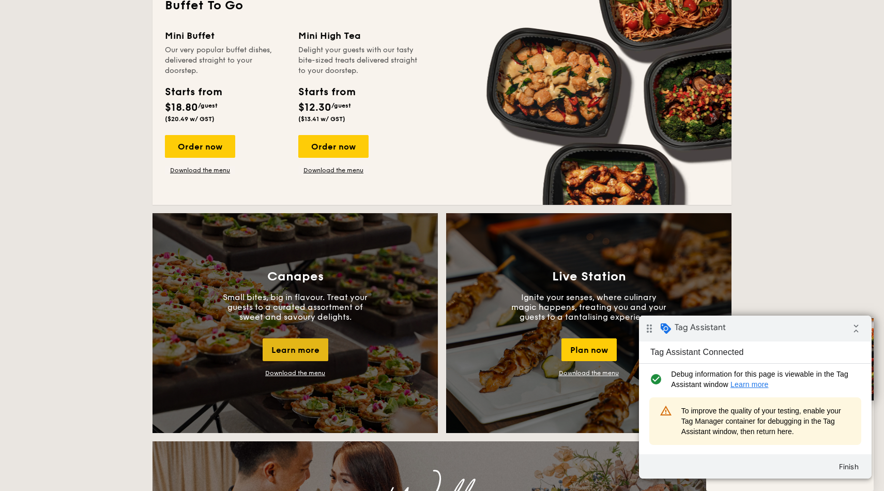
click at [317, 348] on div "Learn more" at bounding box center [296, 349] width 66 height 23
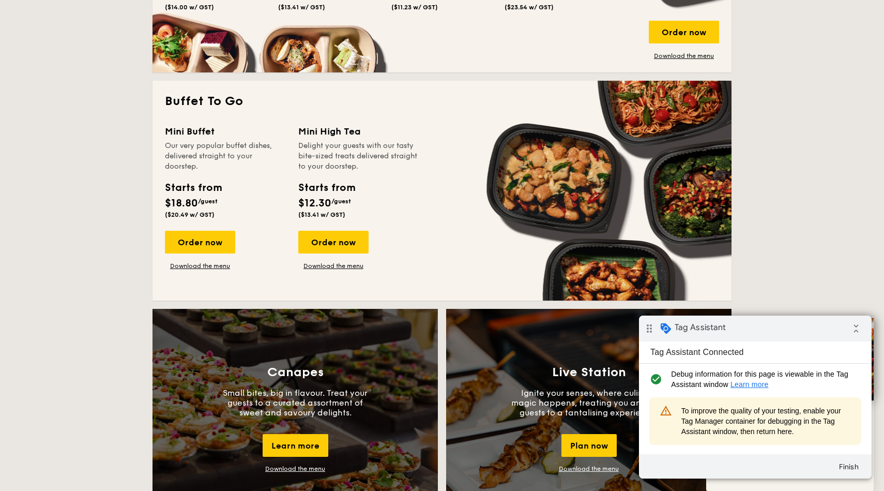
scroll to position [635, 0]
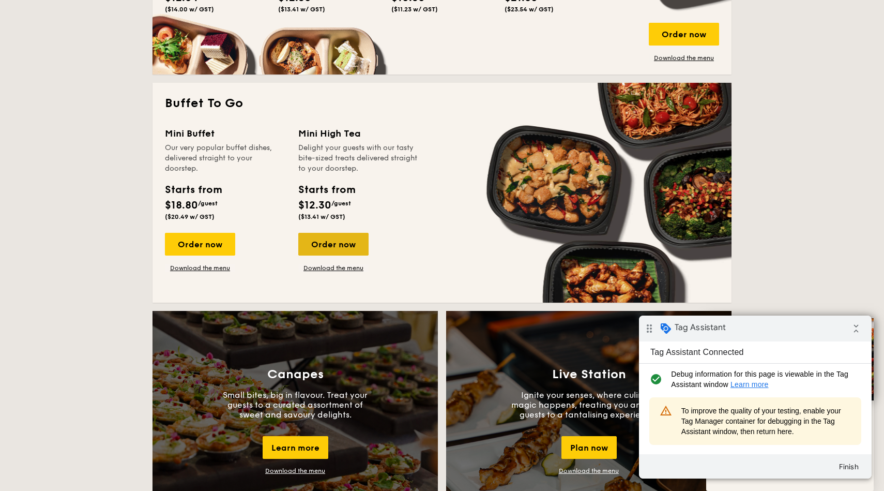
click at [350, 244] on div "Order now" at bounding box center [333, 244] width 70 height 23
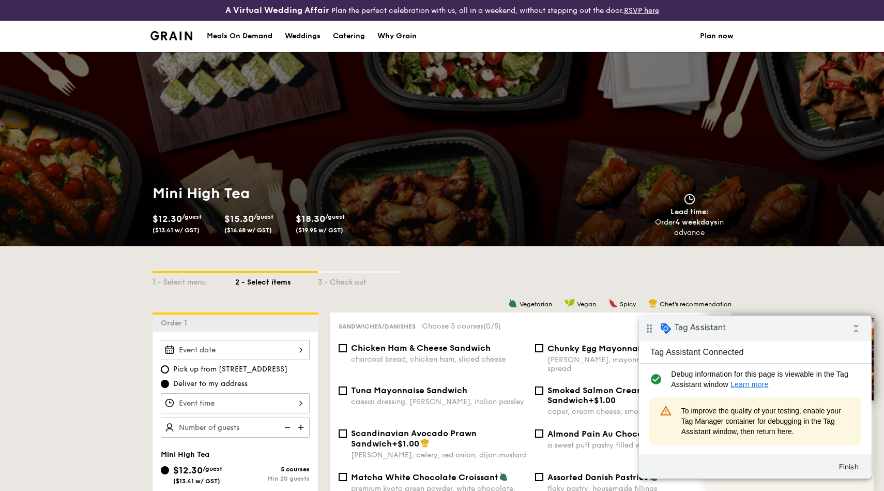
scroll to position [1558, 0]
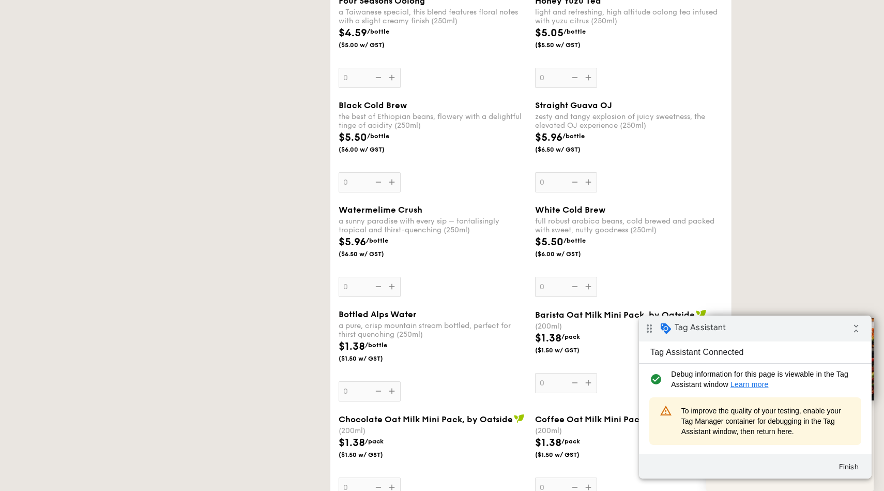
select select
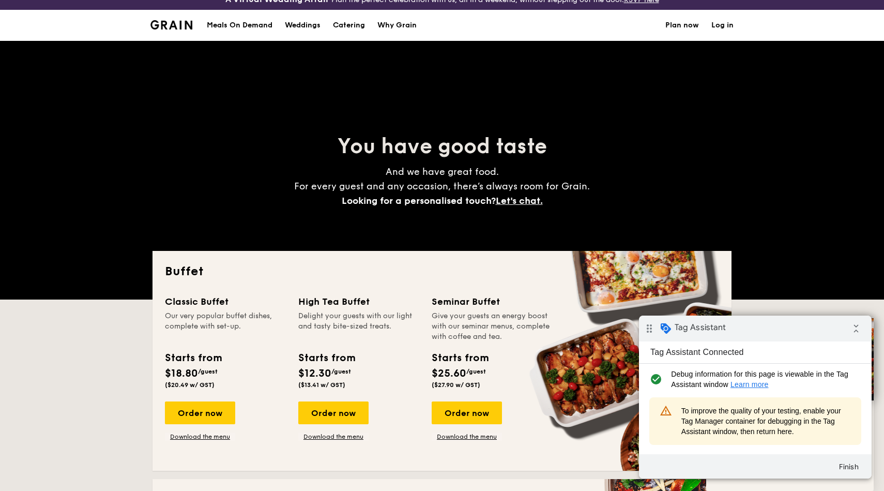
scroll to position [0, 0]
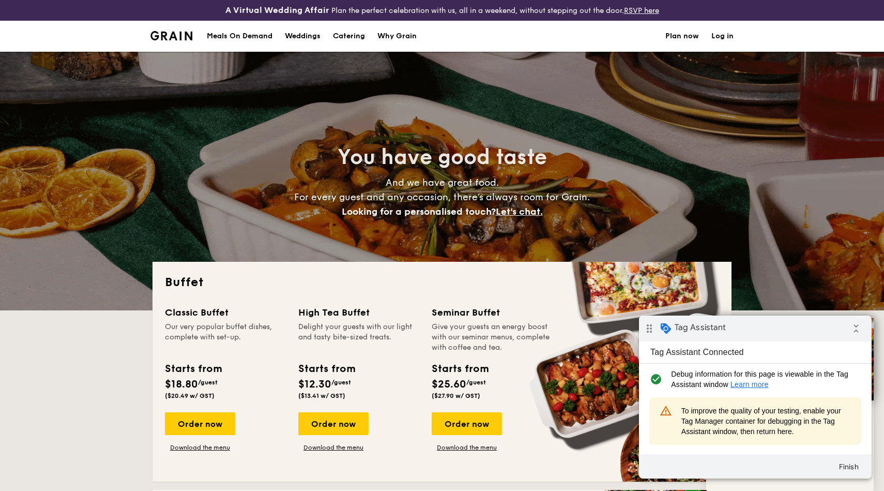
click at [235, 33] on div "Meals On Demand" at bounding box center [240, 36] width 66 height 31
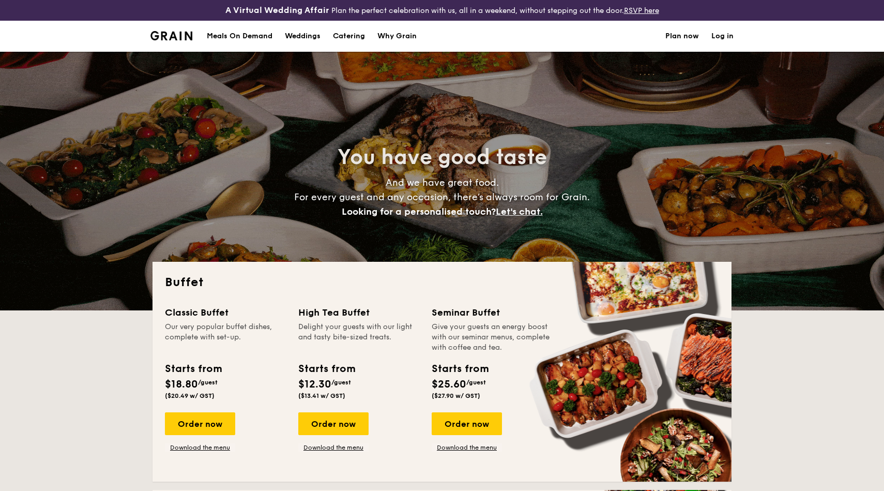
select select
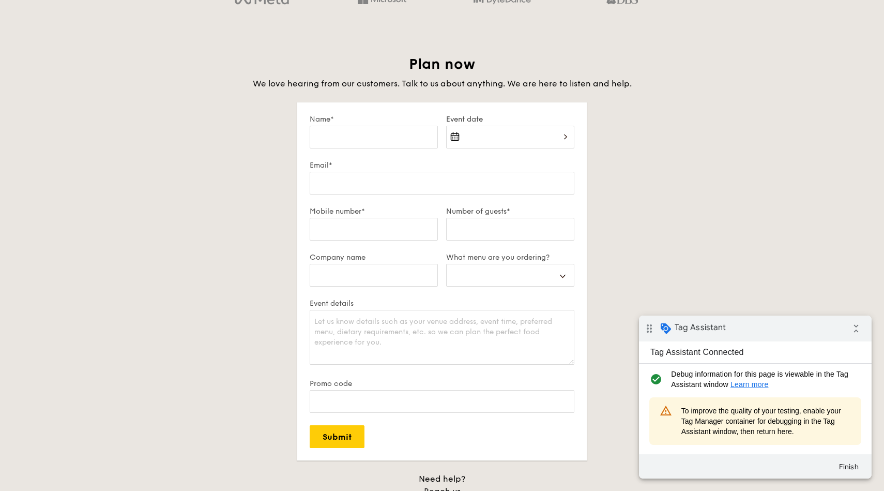
scroll to position [1749, 0]
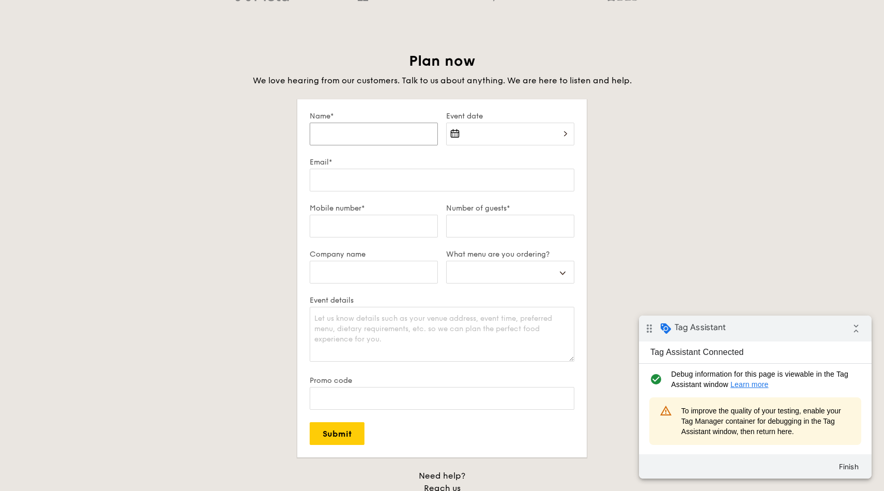
click at [399, 136] on input "Name*" at bounding box center [374, 134] width 128 height 23
type input "Test name"
select select
click at [493, 139] on div at bounding box center [510, 140] width 128 height 35
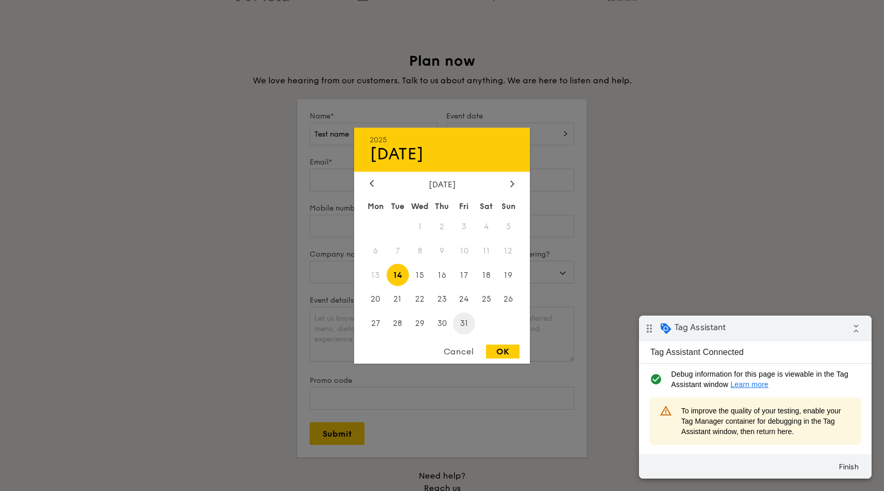
click at [469, 324] on span "31" at bounding box center [464, 323] width 22 height 22
click at [504, 350] on div "OK" at bounding box center [503, 351] width 34 height 14
type input "[DATE]"
select select
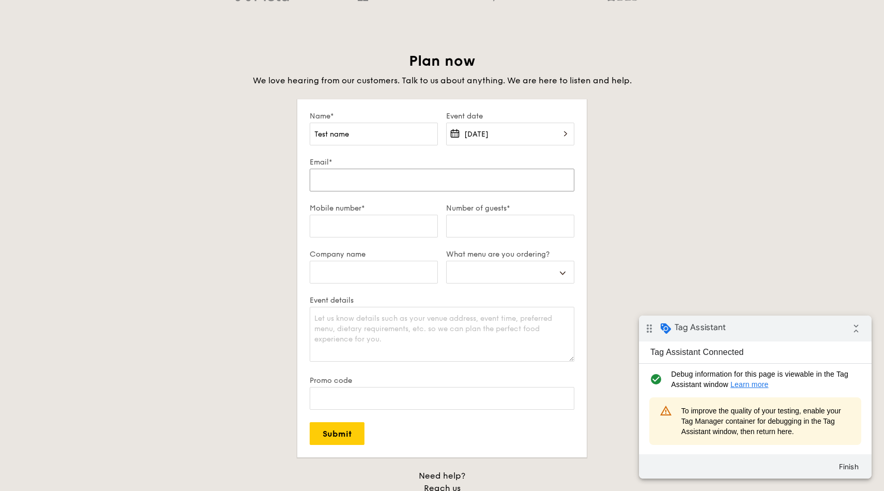
click at [434, 184] on input "Email*" at bounding box center [442, 180] width 265 height 23
type input "[EMAIL_ADDRESS][DOMAIN_NAME]"
select select
click at [387, 224] on input "Mobile number*" at bounding box center [374, 226] width 128 height 23
type input "90000000"
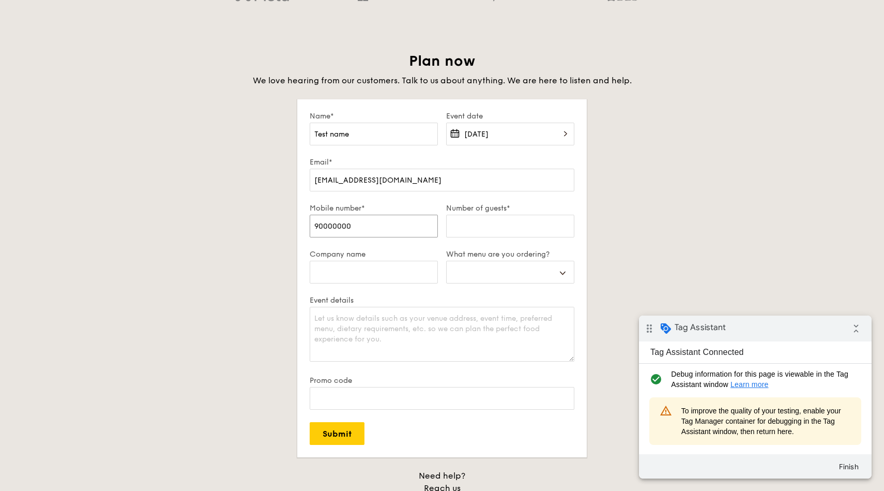
select select
click at [490, 219] on input "Number of guests*" at bounding box center [510, 226] width 128 height 23
type input "10"
click at [351, 438] on input "Submit" at bounding box center [337, 433] width 55 height 23
select select
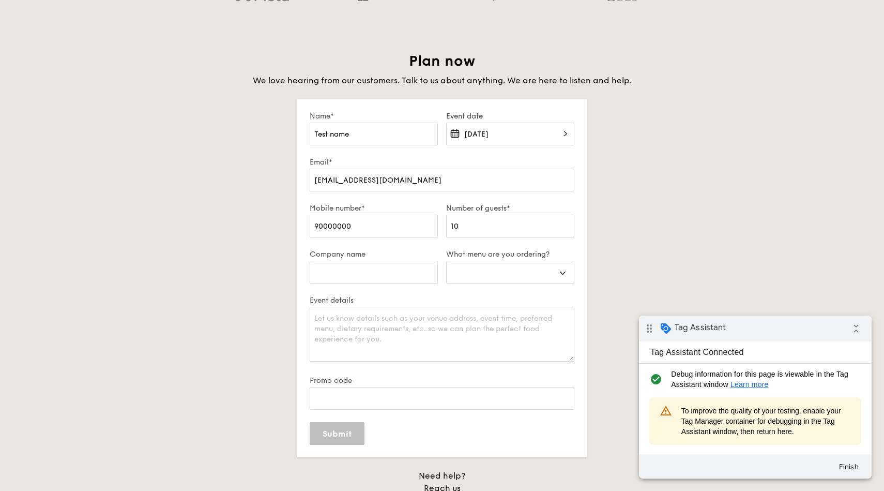
select select
